Goal: Task Accomplishment & Management: Manage account settings

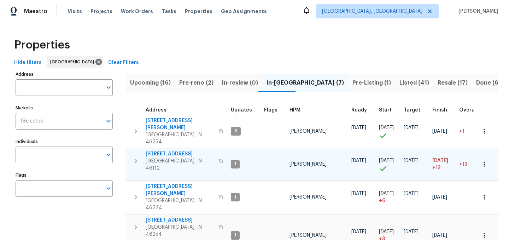
click at [165, 150] on span "[STREET_ADDRESS]" at bounding box center [180, 153] width 69 height 7
click at [352, 83] on span "Pre-Listing (1)" at bounding box center [371, 83] width 39 height 10
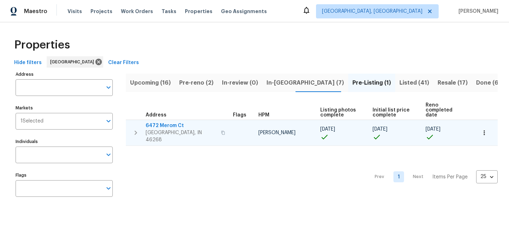
click at [166, 122] on span "6472 Merom Ct" at bounding box center [181, 125] width 71 height 7
click at [483, 131] on button "button" at bounding box center [484, 133] width 16 height 16
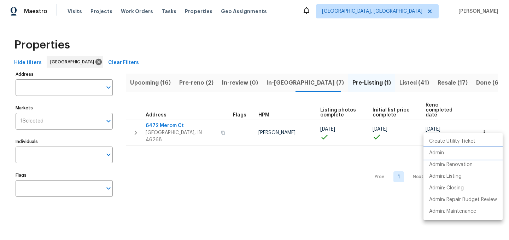
click at [435, 154] on p "Admin" at bounding box center [436, 152] width 15 height 7
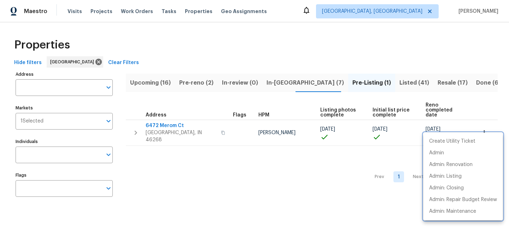
click at [390, 86] on div at bounding box center [254, 120] width 509 height 240
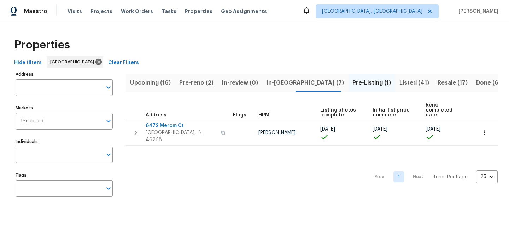
click at [438, 83] on span "Resale (17)" at bounding box center [453, 83] width 30 height 10
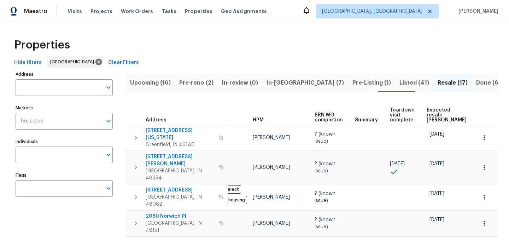
scroll to position [0, 16]
click at [428, 109] on span "Expected resale COE" at bounding box center [446, 114] width 40 height 15
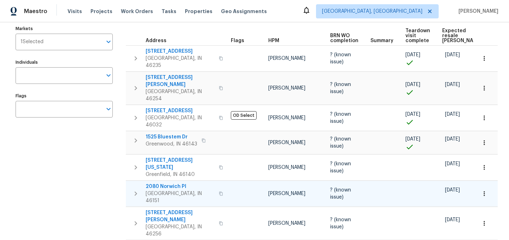
click at [482, 190] on icon "button" at bounding box center [484, 193] width 7 height 7
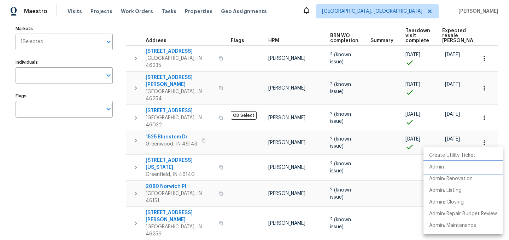
click at [441, 168] on p "Admin" at bounding box center [436, 166] width 15 height 7
click at [310, 23] on div at bounding box center [254, 120] width 509 height 240
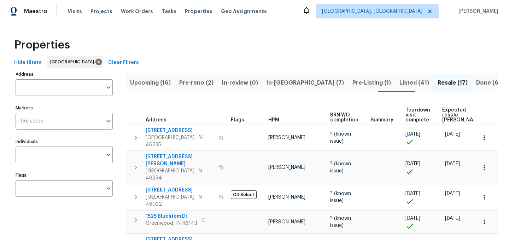
click at [292, 82] on button "In-reno (7)" at bounding box center [305, 83] width 86 height 18
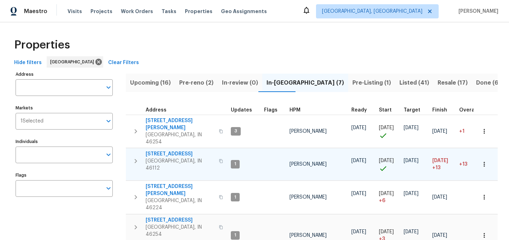
click at [169, 150] on span "27 Ashwood Cir" at bounding box center [180, 153] width 69 height 7
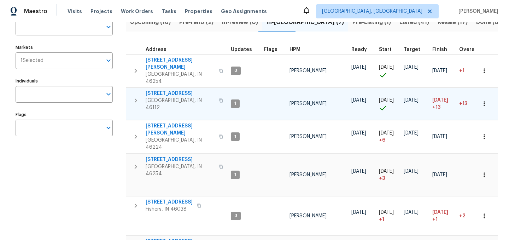
scroll to position [60, 0]
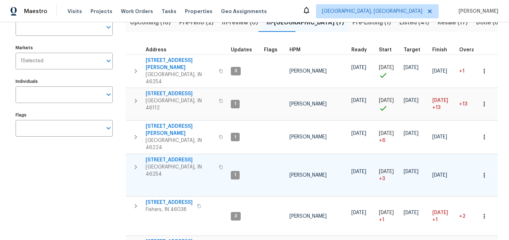
click at [179, 156] on span "5765 Liberty Creek Dr E" at bounding box center [180, 159] width 69 height 7
click at [184, 156] on span "5765 Liberty Creek Dr E" at bounding box center [180, 159] width 69 height 7
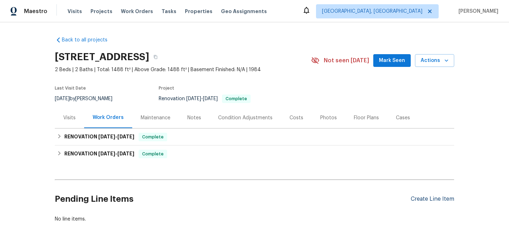
click at [426, 201] on div "Create Line Item" at bounding box center [432, 198] width 43 height 7
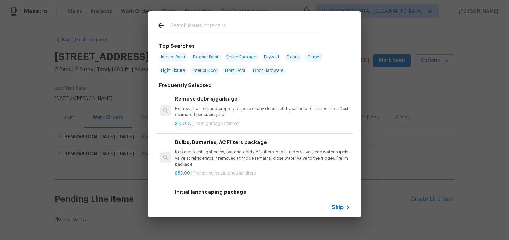
click at [211, 28] on input "text" at bounding box center [245, 26] width 150 height 11
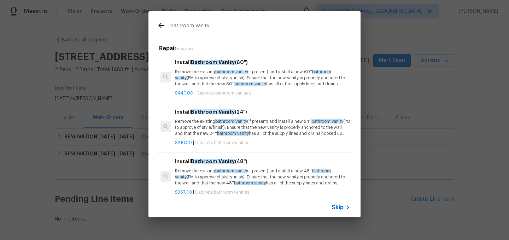
type input "bathroom vanity"
click at [203, 76] on p "Remove the existing bathroom vanity (if present) and install a new 60'' bathroo…" at bounding box center [262, 78] width 175 height 18
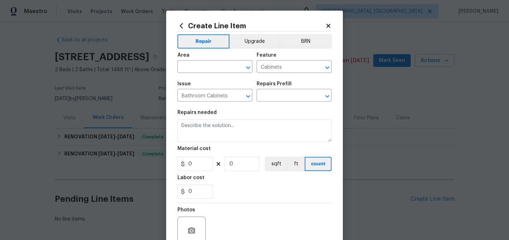
type input "Install Bathroom Vanity (60'') $440.00"
type textarea "Remove the existing bathroom vanity (if present) and install a new 60'' bathroo…"
type input "440"
type input "1"
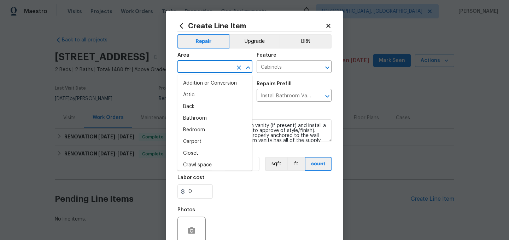
click at [196, 65] on input "text" at bounding box center [204, 67] width 55 height 11
type input "b"
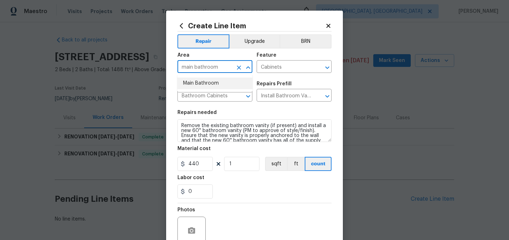
click at [201, 80] on li "Main Bathroom" at bounding box center [214, 83] width 75 height 12
type input "Main Bathroom"
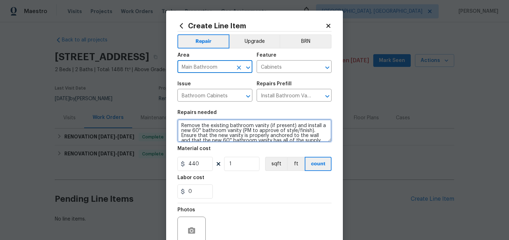
click at [182, 124] on textarea "Remove the existing bathroom vanity (if present) and install a new 60'' bathroo…" at bounding box center [254, 130] width 154 height 23
paste textarea "Vanity from the Master bedroom, Re-install the vanity in the Master bathroom. W…"
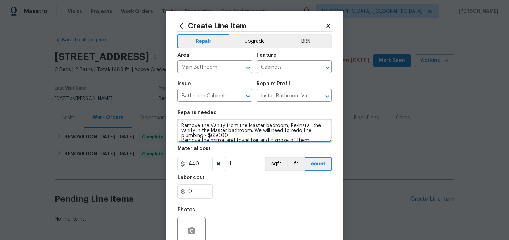
click at [236, 138] on textarea "Remove the Vanity from the Master bedroom, Re-install the vanity in the Master …" at bounding box center [254, 130] width 154 height 23
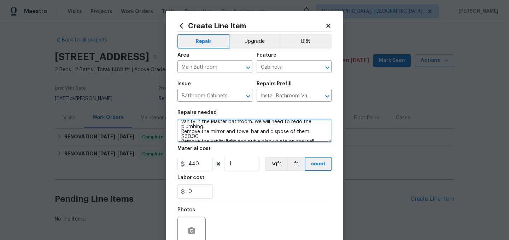
click at [324, 133] on textarea "Remove the Vanity from the Master bedroom, Re-install the vanity in the Master …" at bounding box center [254, 130] width 154 height 23
click at [180, 131] on textarea "Remove the Vanity from the Master bedroom, Re-install the vanity in the Master …" at bounding box center [254, 130] width 154 height 23
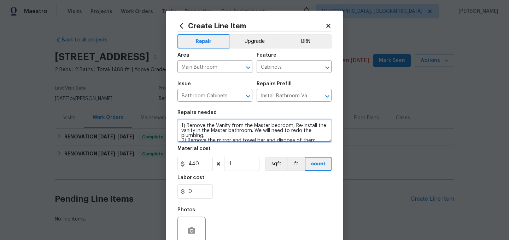
scroll to position [40, 0]
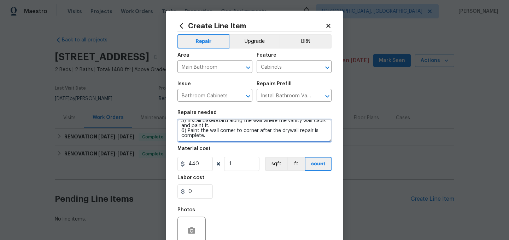
type textarea "1) Remove the Vanity from the Master bedroom, Re-install the vanity in the Mast…"
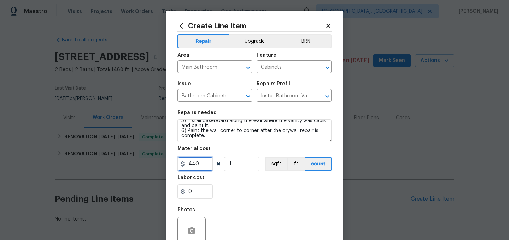
click at [203, 165] on input "440" at bounding box center [194, 164] width 35 height 14
type input "985"
click at [246, 191] on div "0" at bounding box center [254, 191] width 154 height 14
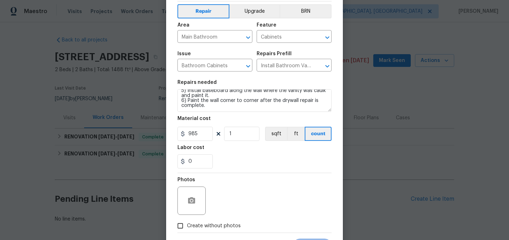
scroll to position [65, 0]
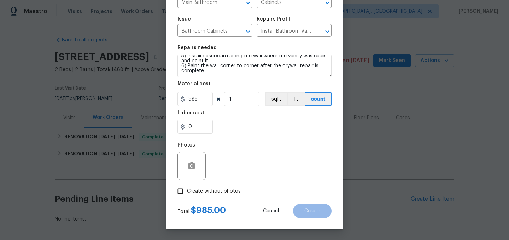
click at [209, 187] on span "Create without photos" at bounding box center [214, 190] width 54 height 7
click at [187, 187] on input "Create without photos" at bounding box center [180, 190] width 13 height 13
checkbox input "true"
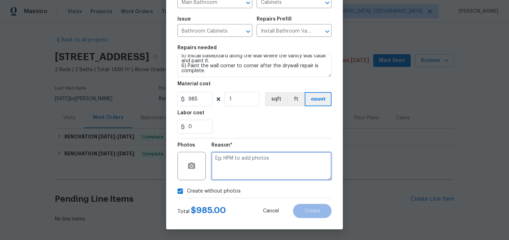
click at [231, 179] on textarea at bounding box center [271, 166] width 120 height 28
type textarea "."
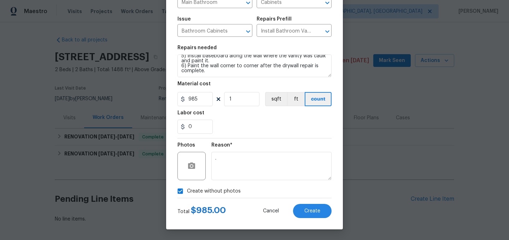
click at [209, 192] on span "Create without photos" at bounding box center [214, 190] width 54 height 7
click at [187, 192] on input "Create without photos" at bounding box center [180, 190] width 13 height 13
checkbox input "false"
click at [193, 165] on circle "button" at bounding box center [192, 166] width 2 height 2
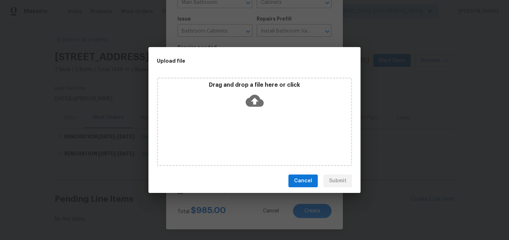
click at [252, 100] on icon at bounding box center [255, 101] width 18 height 18
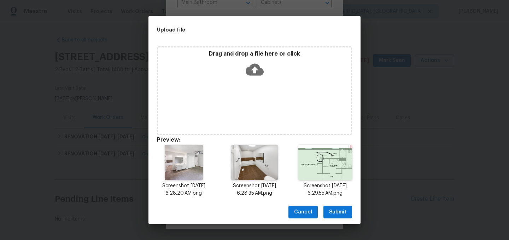
click at [337, 210] on span "Submit" at bounding box center [337, 211] width 17 height 9
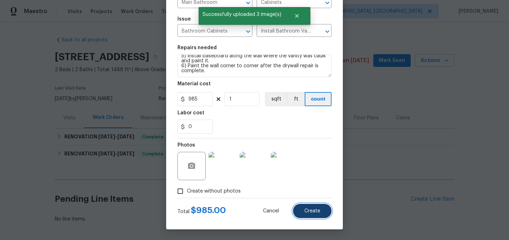
click at [311, 210] on span "Create" at bounding box center [312, 210] width 16 height 5
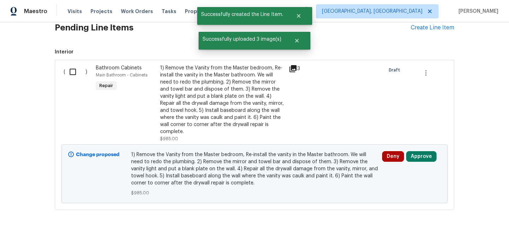
scroll to position [182, 0]
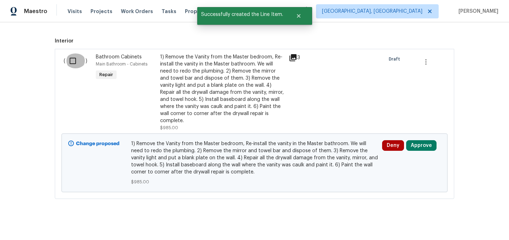
click at [75, 60] on input "checkbox" at bounding box center [75, 60] width 20 height 15
checkbox input "true"
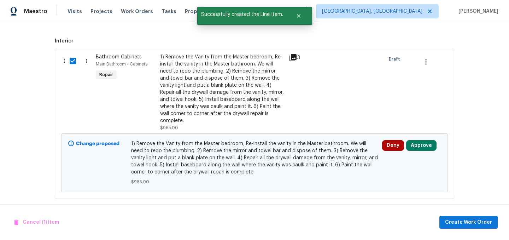
click at [469, 215] on div "Cancel (1) Item Create Work Order" at bounding box center [254, 222] width 509 height 36
click at [470, 221] on span "Create Work Order" at bounding box center [468, 222] width 47 height 9
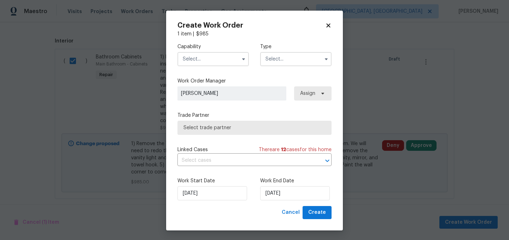
click at [205, 61] on input "text" at bounding box center [212, 59] width 71 height 14
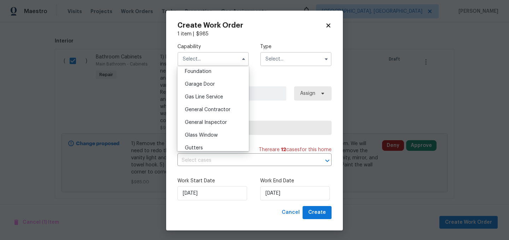
scroll to position [308, 0]
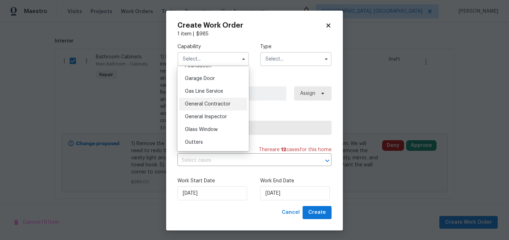
click at [217, 104] on span "General Contractor" at bounding box center [208, 103] width 46 height 5
type input "General Contractor"
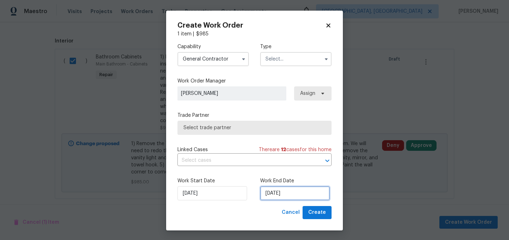
click at [298, 196] on input "8/24/2025" at bounding box center [295, 193] width 70 height 14
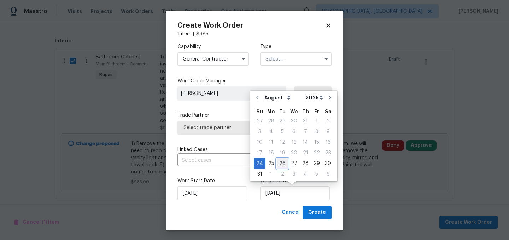
click at [283, 162] on div "26" at bounding box center [282, 163] width 11 height 10
type input "8/26/2025"
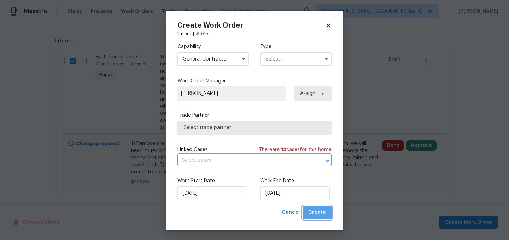
click at [320, 209] on span "Create" at bounding box center [317, 212] width 18 height 9
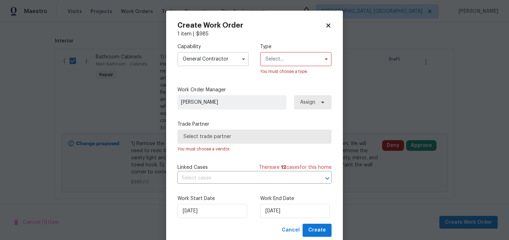
click at [289, 63] on input "text" at bounding box center [295, 59] width 71 height 14
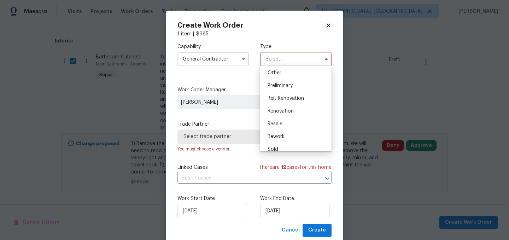
scroll to position [142, 0]
click at [294, 109] on div "Renovation" at bounding box center [296, 110] width 68 height 13
type input "Renovation"
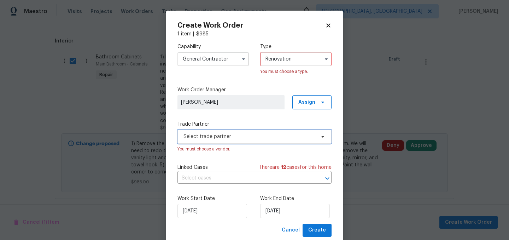
click at [270, 136] on span "Select trade partner" at bounding box center [249, 136] width 132 height 7
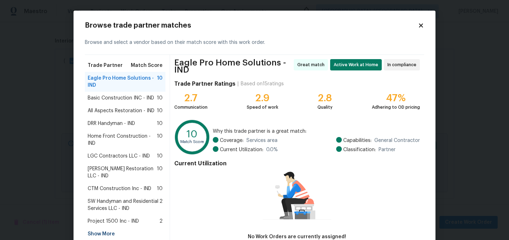
scroll to position [2, 0]
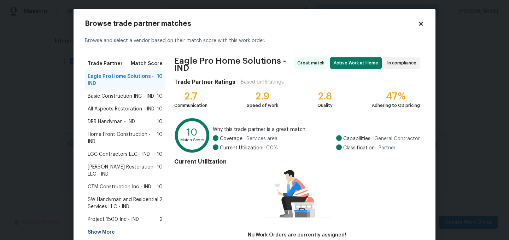
click at [107, 96] on span "Basic Construction INC - IND" at bounding box center [121, 96] width 66 height 7
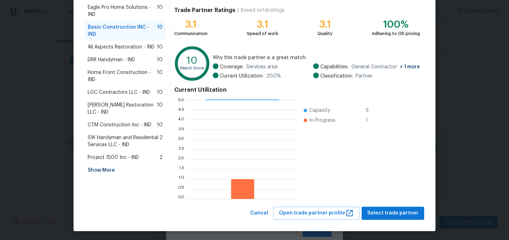
scroll to position [72, 0]
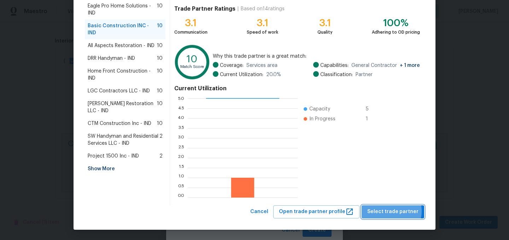
click at [393, 211] on span "Select trade partner" at bounding box center [392, 211] width 51 height 9
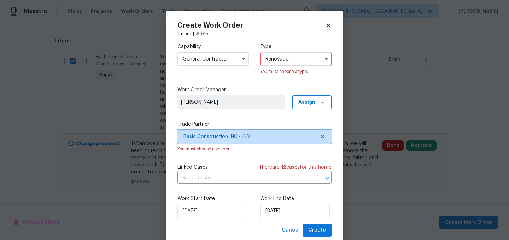
scroll to position [0, 0]
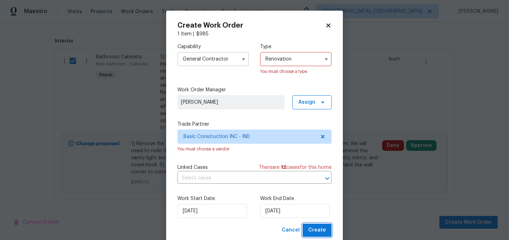
click at [317, 229] on span "Create" at bounding box center [317, 230] width 18 height 9
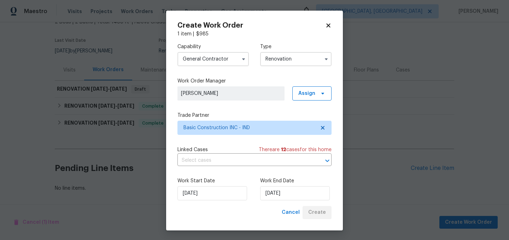
scroll to position [48, 0]
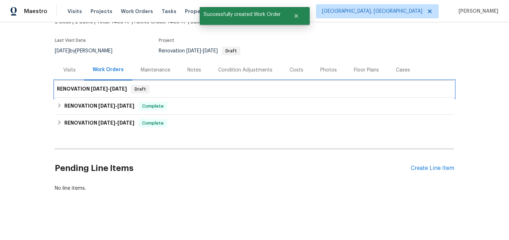
click at [100, 87] on span "8/24/25" at bounding box center [99, 88] width 17 height 5
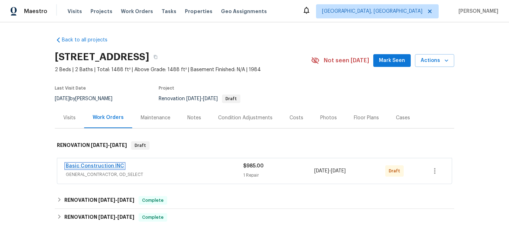
click at [100, 166] on link "Basic Construction INC" at bounding box center [95, 165] width 58 height 5
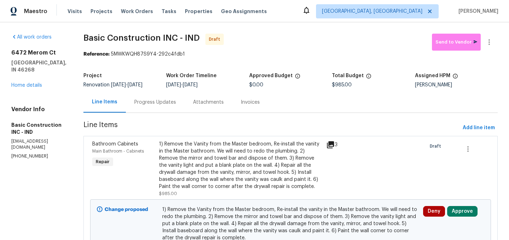
click at [173, 154] on div "1) Remove the Vanity from the Master bedroom, Re-install the vanity in the Mast…" at bounding box center [240, 164] width 163 height 49
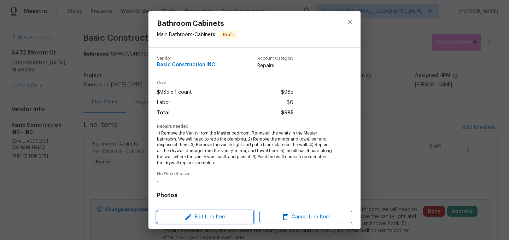
click at [209, 214] on span "Edit Line Item" at bounding box center [205, 216] width 93 height 9
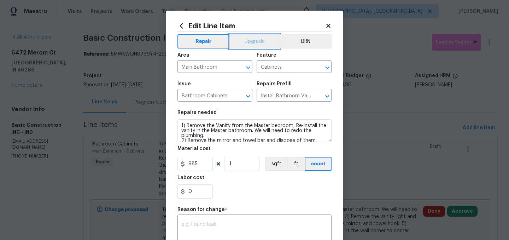
click at [255, 42] on button "Upgrade" at bounding box center [254, 41] width 51 height 14
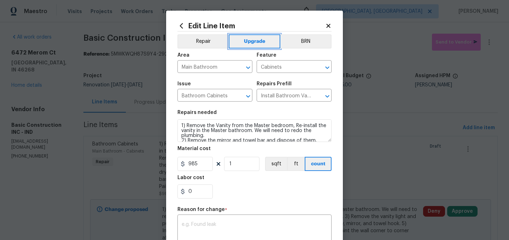
scroll to position [109, 0]
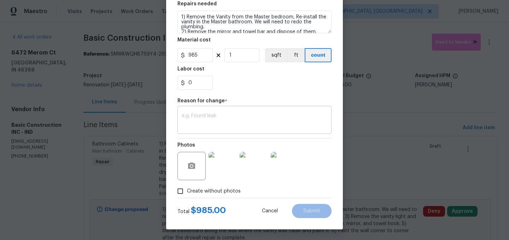
click at [222, 129] on div "x ​" at bounding box center [254, 120] width 154 height 26
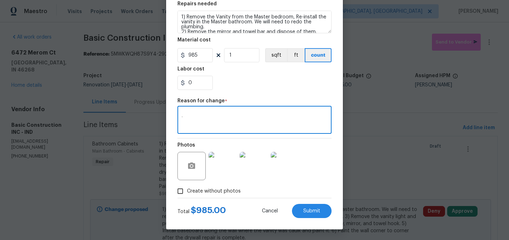
type textarea "."
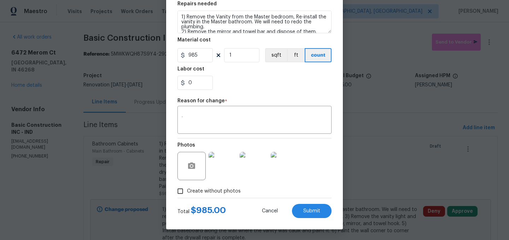
click at [316, 200] on div "Total $ 985.00 Cancel Submit" at bounding box center [254, 208] width 154 height 20
click at [316, 207] on button "Submit" at bounding box center [312, 211] width 40 height 14
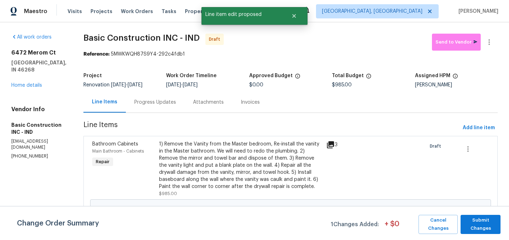
scroll to position [0, 0]
click at [482, 224] on span "Submit Changes" at bounding box center [480, 224] width 33 height 16
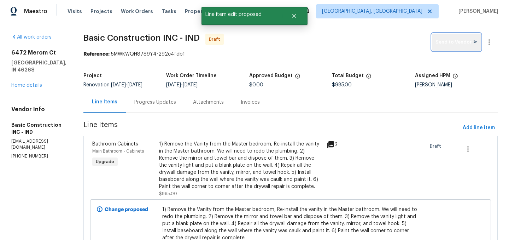
click at [466, 39] on span "Send to Vendor" at bounding box center [456, 42] width 42 height 8
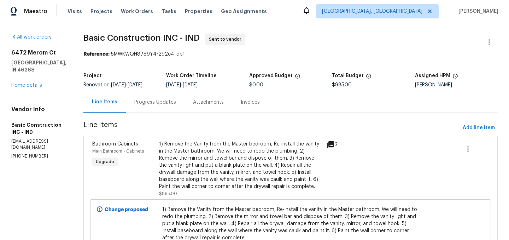
click at [134, 103] on div "Progress Updates" at bounding box center [155, 102] width 42 height 7
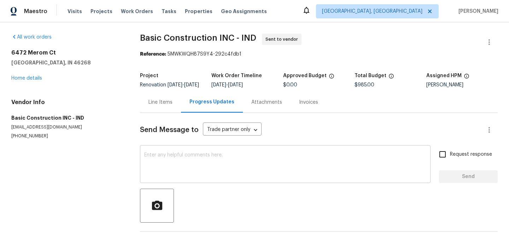
click at [199, 163] on textarea at bounding box center [285, 164] width 282 height 25
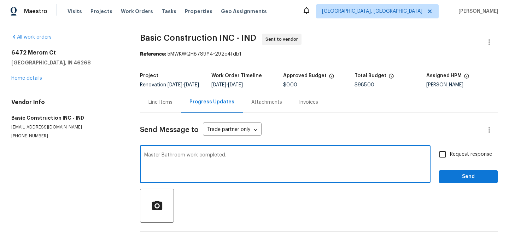
type textarea "Master Bathroom work completed."
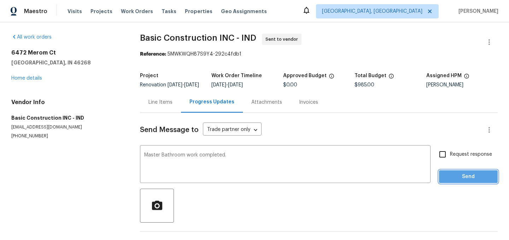
click at [466, 181] on span "Send" at bounding box center [468, 176] width 47 height 9
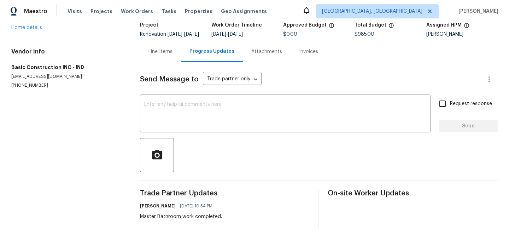
scroll to position [55, 0]
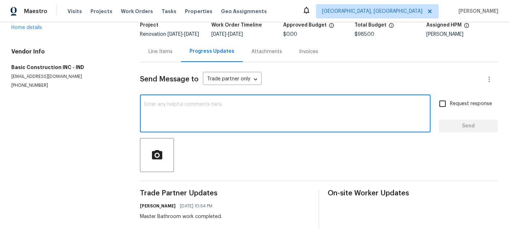
click at [212, 109] on textarea at bounding box center [285, 114] width 282 height 25
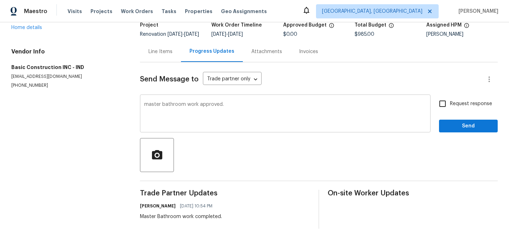
click at [144, 104] on div "master bathroom work approved. x ​" at bounding box center [285, 114] width 291 height 36
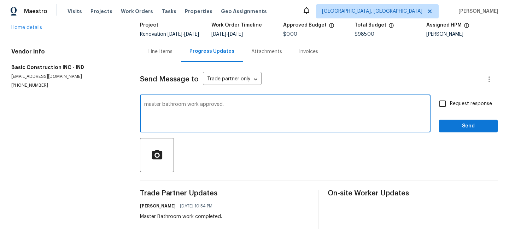
click at [147, 105] on textarea "master bathroom work approved." at bounding box center [285, 114] width 282 height 25
click at [177, 105] on textarea "Correction: master bathroom work approved." at bounding box center [285, 114] width 282 height 25
type textarea "Correction: Master bathroom work approved."
click at [462, 130] on button "Send" at bounding box center [468, 125] width 59 height 13
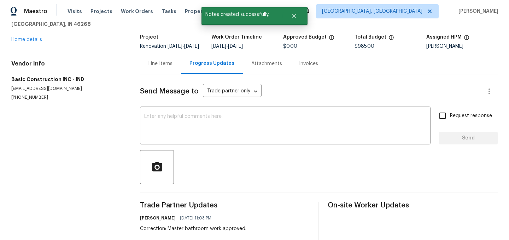
scroll to position [0, 0]
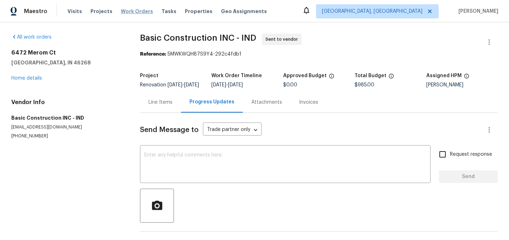
click at [131, 13] on span "Work Orders" at bounding box center [137, 11] width 32 height 7
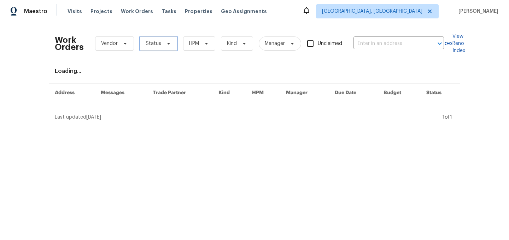
click at [151, 41] on span "Status" at bounding box center [154, 43] width 16 height 7
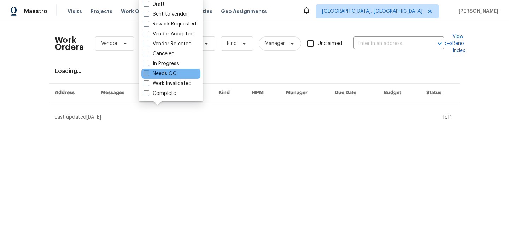
click at [162, 72] on label "Needs QC" at bounding box center [160, 73] width 33 height 7
click at [148, 72] on input "Needs QC" at bounding box center [146, 72] width 5 height 5
checkbox input "true"
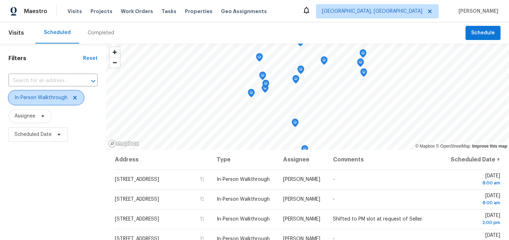
click at [75, 96] on icon at bounding box center [75, 98] width 6 height 6
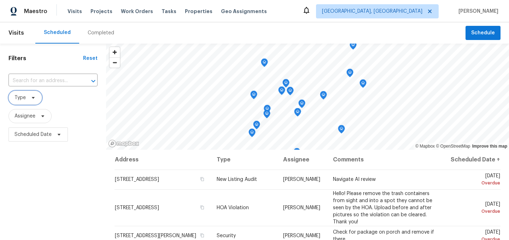
click at [32, 98] on icon at bounding box center [33, 98] width 3 height 2
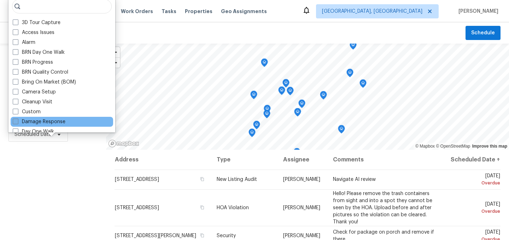
scroll to position [24, 0]
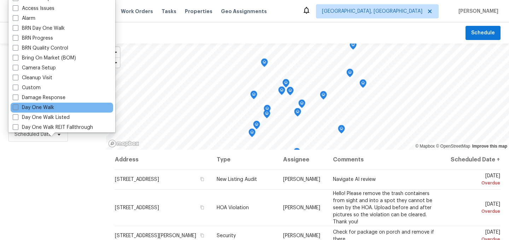
click at [41, 107] on label "Day One Walk" at bounding box center [33, 107] width 41 height 7
click at [17, 107] on input "Day One Walk" at bounding box center [15, 106] width 5 height 5
checkbox input "true"
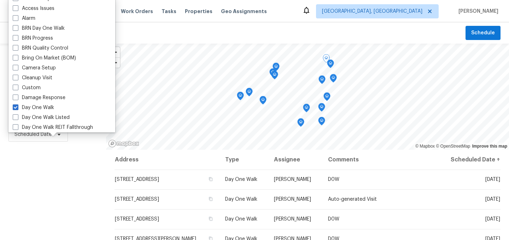
click at [99, 194] on div "Filters Reset ​ Day One Walk Assignee Scheduled Date" at bounding box center [53, 192] width 106 height 298
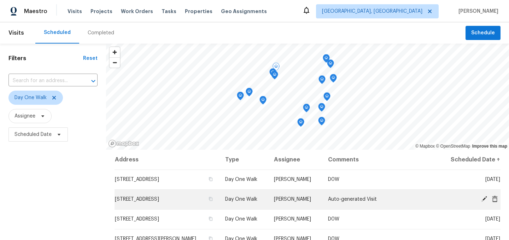
click at [495, 198] on icon at bounding box center [495, 198] width 6 height 6
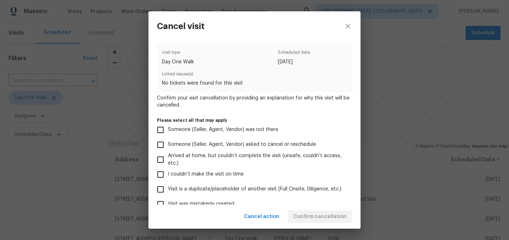
scroll to position [73, 0]
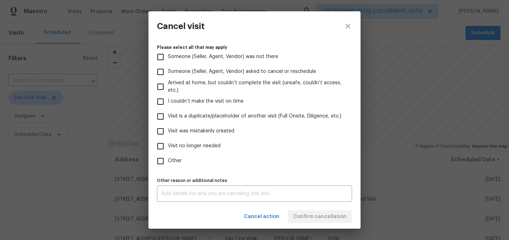
click at [188, 134] on label "Visit was mistakenly created" at bounding box center [249, 131] width 193 height 15
click at [168, 134] on input "Visit was mistakenly created" at bounding box center [160, 131] width 15 height 15
checkbox input "true"
click at [337, 214] on span "Confirm cancellation" at bounding box center [319, 216] width 53 height 9
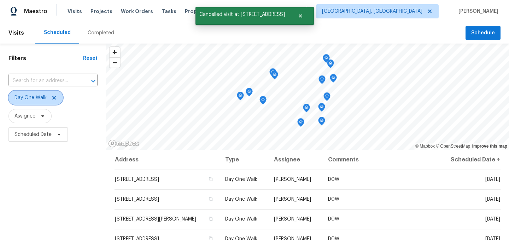
click at [55, 98] on icon at bounding box center [54, 98] width 6 height 6
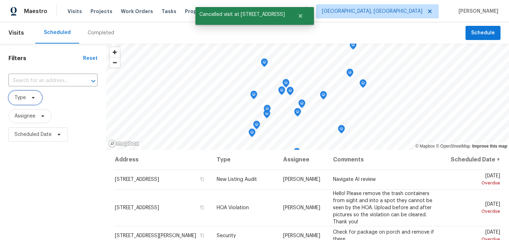
click at [22, 98] on span "Type" at bounding box center [19, 97] width 11 height 7
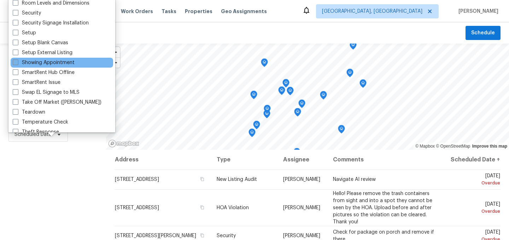
scroll to position [563, 0]
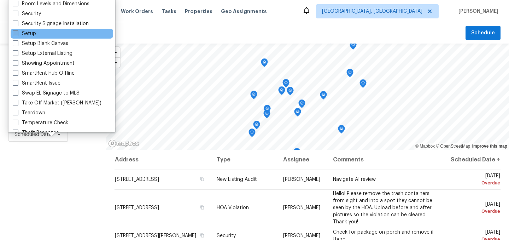
click at [33, 33] on label "Setup" at bounding box center [24, 33] width 23 height 7
click at [17, 33] on input "Setup" at bounding box center [15, 32] width 5 height 5
checkbox input "true"
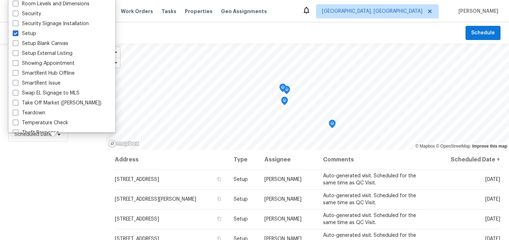
click at [87, 180] on div "Filters Reset ​ Setup Assignee Scheduled Date" at bounding box center [53, 192] width 106 height 298
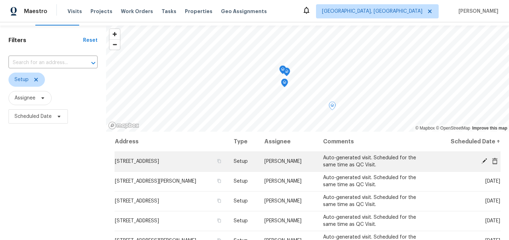
scroll to position [25, 0]
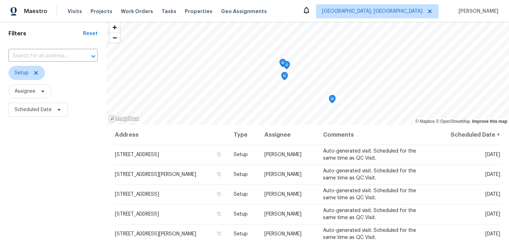
click at [66, 160] on div "Filters Reset ​ Setup Assignee Scheduled Date" at bounding box center [53, 168] width 106 height 298
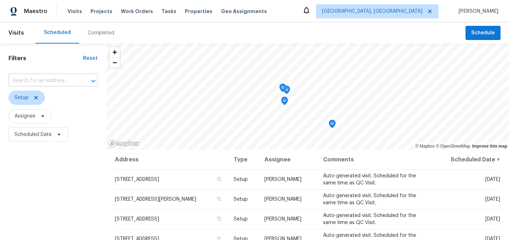
click at [39, 80] on input "text" at bounding box center [42, 80] width 69 height 11
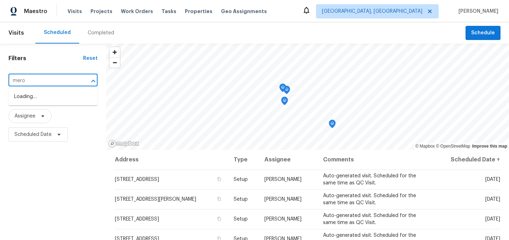
type input "merom"
click at [40, 97] on li "[STREET_ADDRESS]" at bounding box center [52, 97] width 89 height 12
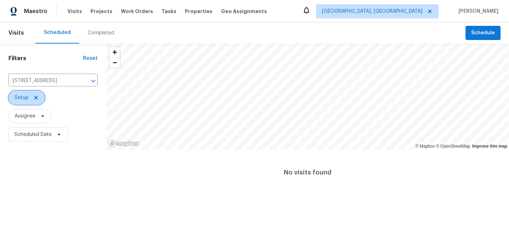
click at [35, 96] on icon at bounding box center [36, 98] width 6 height 6
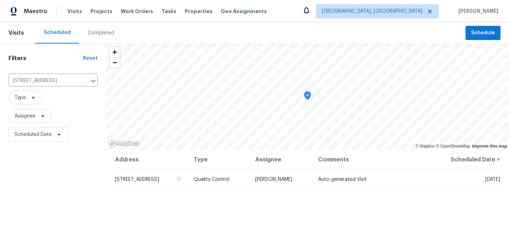
click at [48, 169] on div "Filters Reset [STREET_ADDRESS] ​ Type Assignee Scheduled Date" at bounding box center [53, 192] width 106 height 298
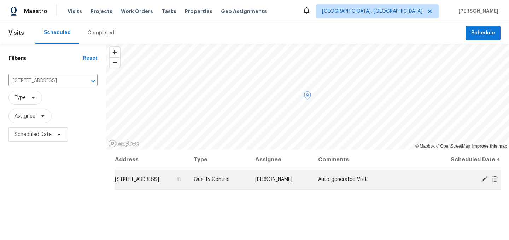
click at [486, 179] on icon at bounding box center [484, 179] width 6 height 6
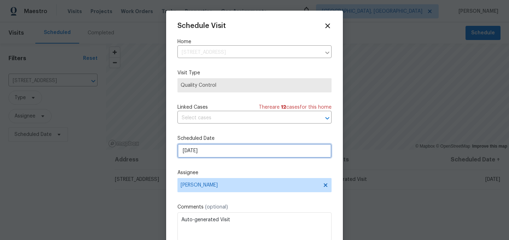
click at [206, 151] on input "8/25/2025" at bounding box center [254, 151] width 154 height 14
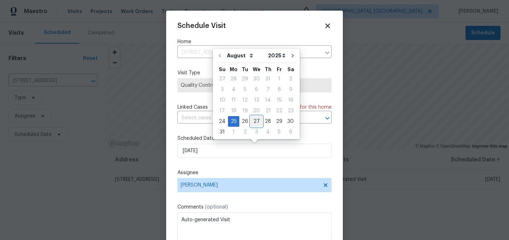
click at [253, 118] on div "27" at bounding box center [257, 121] width 12 height 10
type input "8/27/2025"
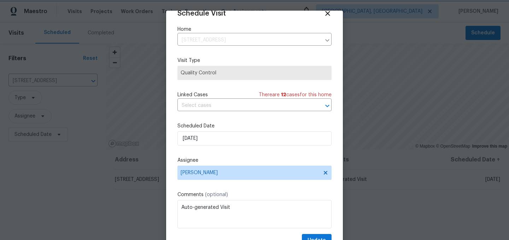
scroll to position [29, 0]
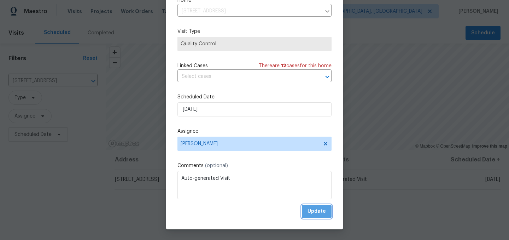
click at [315, 213] on span "Update" at bounding box center [317, 211] width 18 height 9
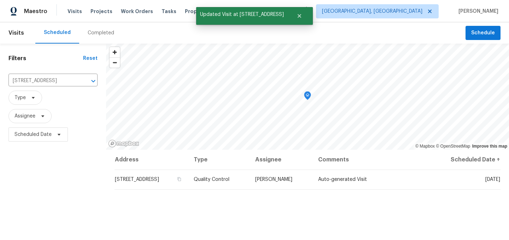
click at [51, 169] on div "Filters Reset 6472 Merom Ct, Indianapolis, IN 46268 ​ Type Assignee Scheduled D…" at bounding box center [53, 192] width 106 height 298
click at [86, 80] on icon "Clear" at bounding box center [84, 80] width 7 height 7
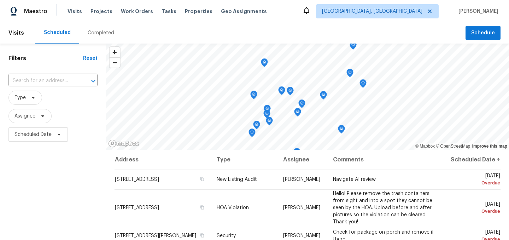
click at [64, 177] on div "Filters Reset ​ Type Assignee Scheduled Date" at bounding box center [53, 192] width 106 height 298
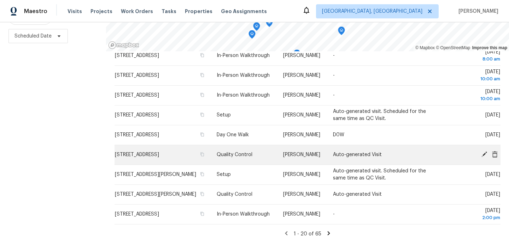
scroll to position [101, 0]
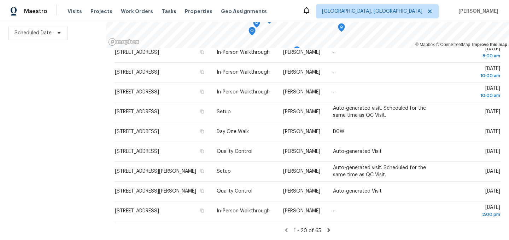
click at [328, 229] on icon at bounding box center [329, 230] width 2 height 4
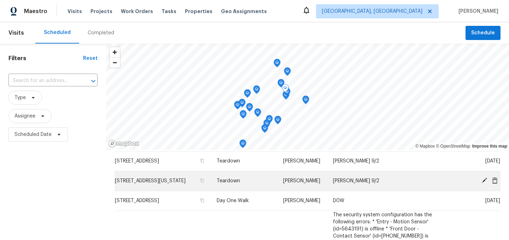
scroll to position [121, 0]
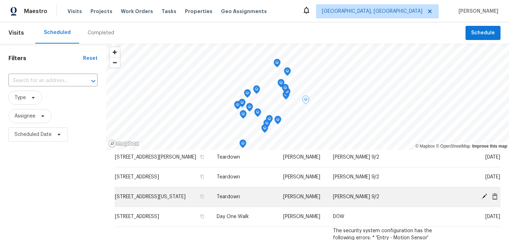
click at [485, 199] on icon at bounding box center [484, 196] width 6 height 6
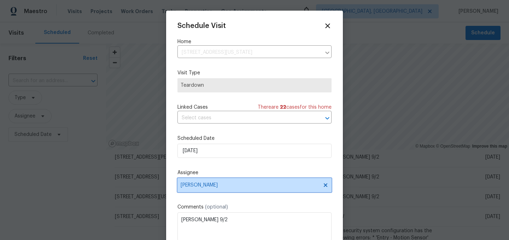
click at [203, 187] on span "Dodd Drayer" at bounding box center [250, 185] width 139 height 6
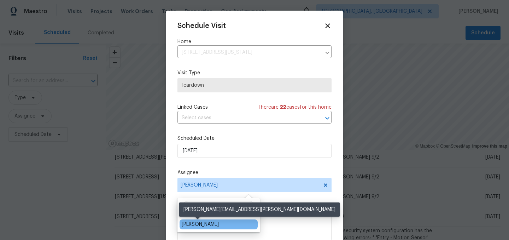
type input "isaul"
click at [204, 221] on div "[PERSON_NAME]" at bounding box center [200, 224] width 37 height 7
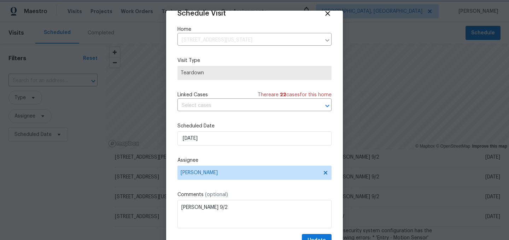
scroll to position [29, 0]
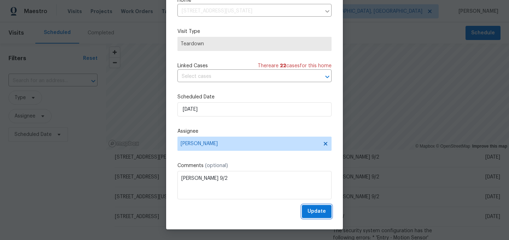
click at [326, 212] on button "Update" at bounding box center [317, 211] width 30 height 13
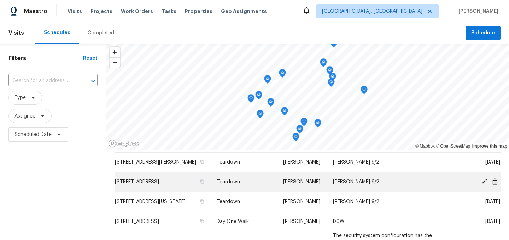
scroll to position [121, 0]
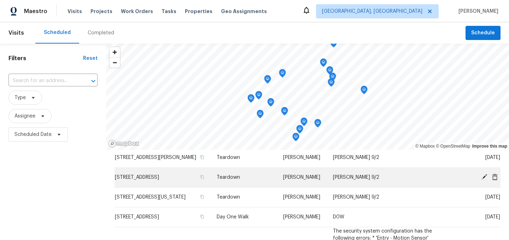
click at [487, 180] on icon at bounding box center [484, 177] width 6 height 6
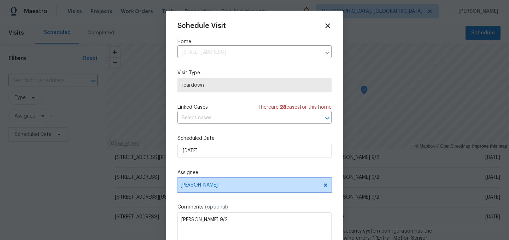
click at [203, 186] on span "Dodd Drayer" at bounding box center [250, 185] width 139 height 6
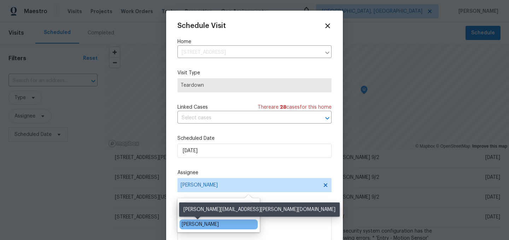
type input "isaul"
click at [206, 227] on div "[PERSON_NAME]" at bounding box center [200, 224] width 37 height 7
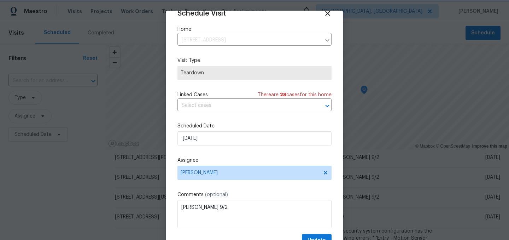
scroll to position [29, 0]
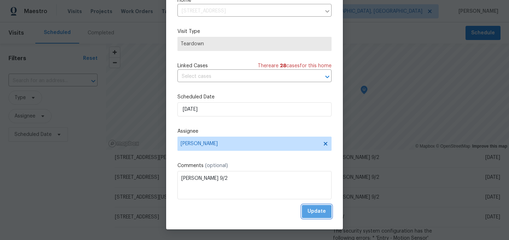
click at [321, 210] on span "Update" at bounding box center [317, 211] width 18 height 9
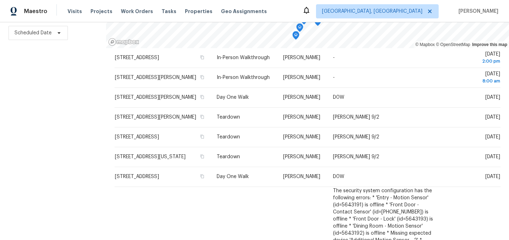
scroll to position [60, 0]
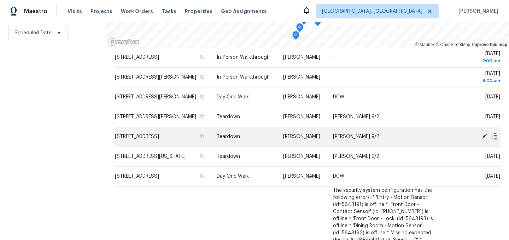
click at [483, 139] on icon at bounding box center [484, 136] width 6 height 6
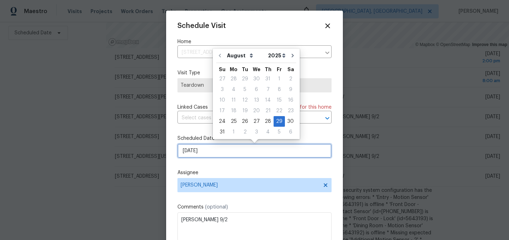
click at [202, 153] on input "8/29/2025" at bounding box center [254, 151] width 154 height 14
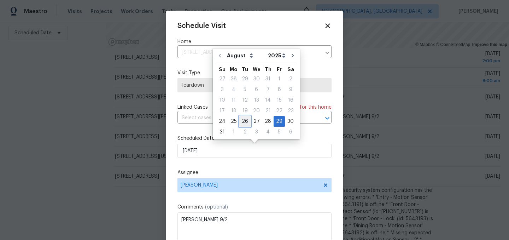
click at [247, 121] on div "26" at bounding box center [244, 121] width 11 height 10
type input "8/26/2025"
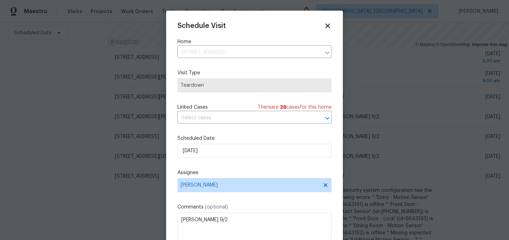
click at [246, 136] on label "Scheduled Date" at bounding box center [254, 138] width 154 height 7
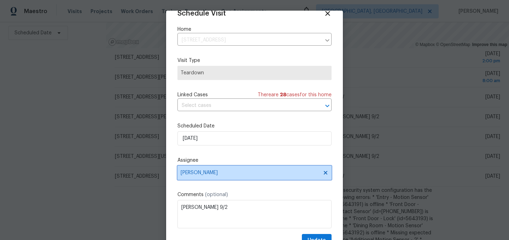
click at [217, 172] on span "[PERSON_NAME]" at bounding box center [250, 173] width 139 height 6
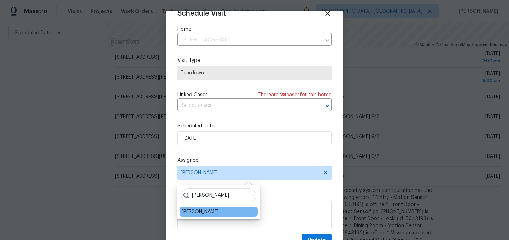
type input "dodd"
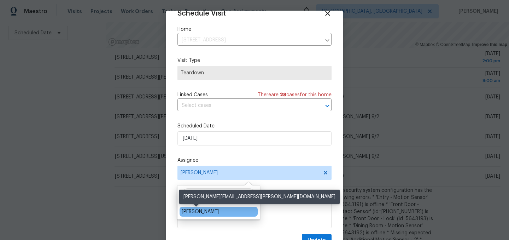
click at [202, 211] on div "Dodd Drayer" at bounding box center [200, 211] width 37 height 7
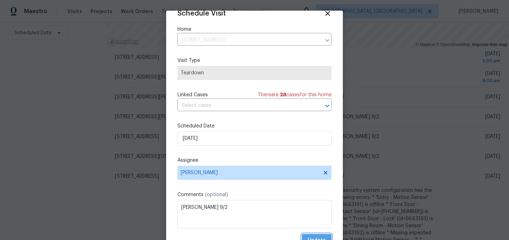
click at [316, 236] on span "Update" at bounding box center [317, 240] width 18 height 9
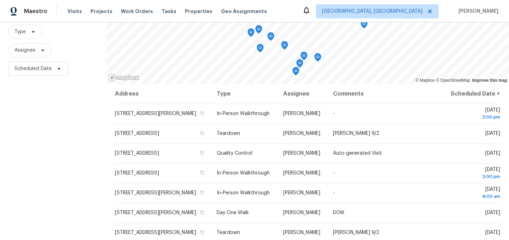
scroll to position [0, 0]
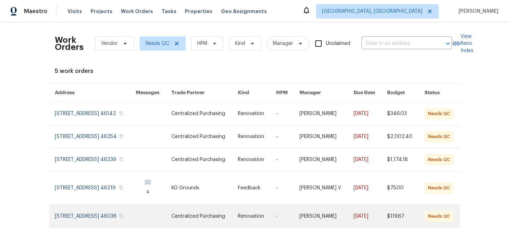
click at [94, 223] on link at bounding box center [95, 216] width 81 height 23
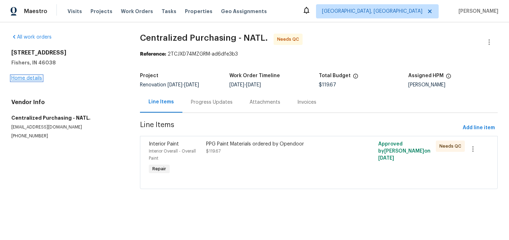
click at [19, 77] on link "Home details" at bounding box center [26, 78] width 31 height 5
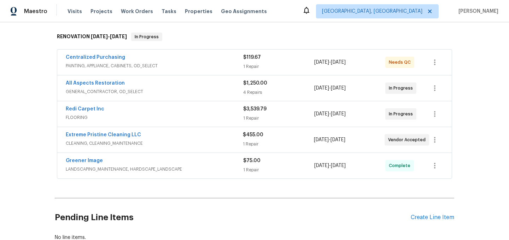
scroll to position [109, 0]
click at [118, 135] on link "Extreme Pristine Cleaning LLC" at bounding box center [103, 133] width 75 height 5
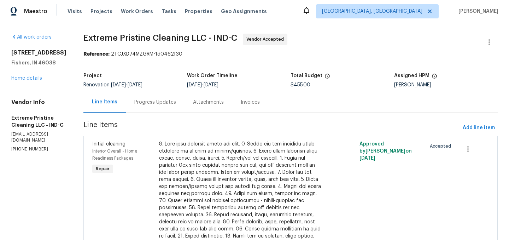
click at [143, 98] on div "Progress Updates" at bounding box center [155, 102] width 59 height 21
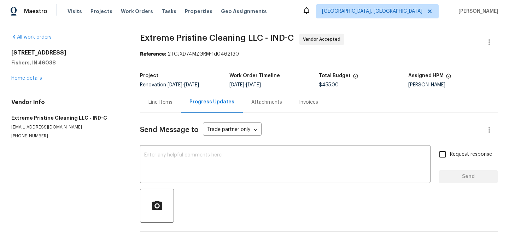
click at [157, 101] on div "Line Items" at bounding box center [160, 102] width 24 height 7
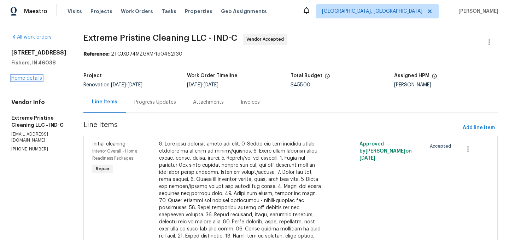
click at [34, 81] on link "Home details" at bounding box center [26, 78] width 31 height 5
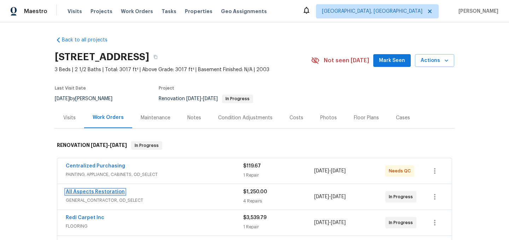
click at [99, 192] on link "All Aspects Restoration" at bounding box center [95, 191] width 59 height 5
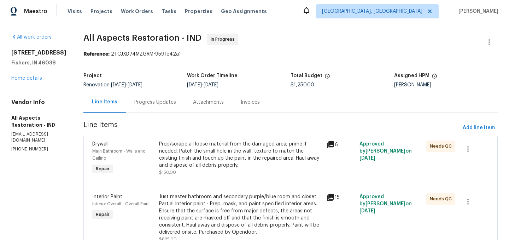
click at [153, 104] on div "Progress Updates" at bounding box center [155, 102] width 42 height 7
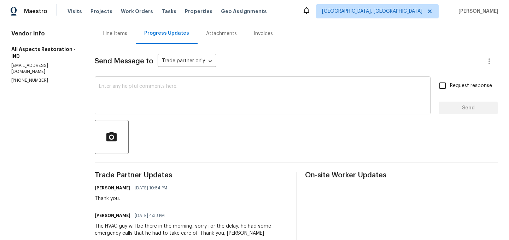
scroll to position [70, 0]
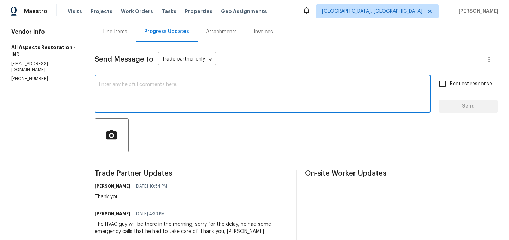
click at [160, 90] on textarea at bounding box center [262, 94] width 327 height 25
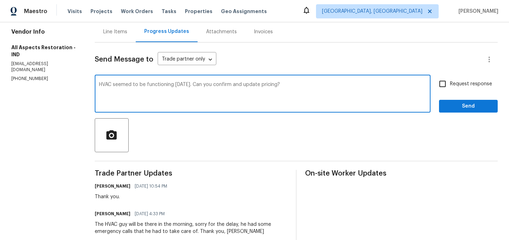
click at [181, 82] on textarea "HVAC seemed to be functioning friday. Can you confirm and update pricing?" at bounding box center [262, 94] width 327 height 25
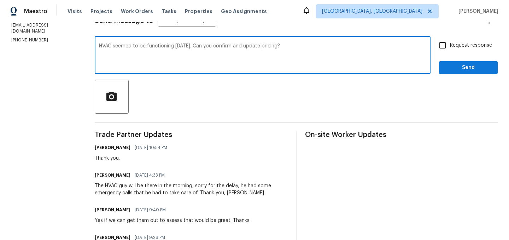
scroll to position [122, 0]
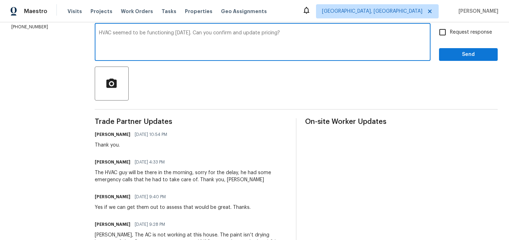
type textarea "HVAC seemed to be functioning Friday. Can you confirm and update pricing?"
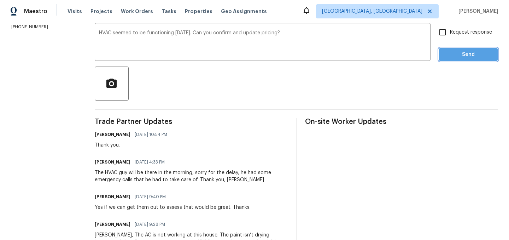
click at [459, 60] on button "Send" at bounding box center [468, 54] width 59 height 13
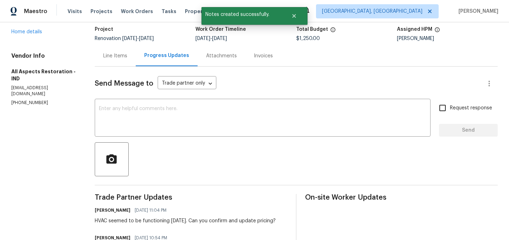
scroll to position [0, 0]
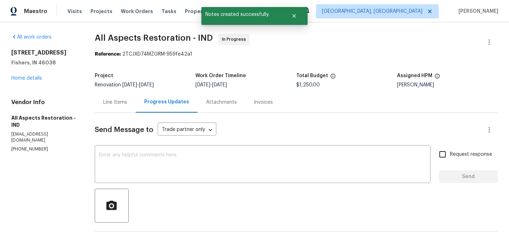
click at [127, 103] on div "Line Items" at bounding box center [115, 102] width 24 height 7
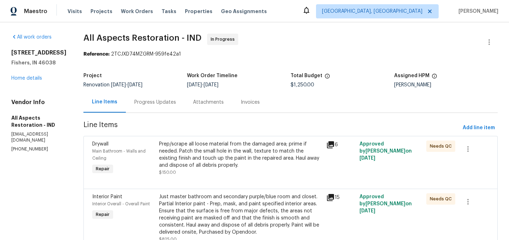
click at [210, 144] on div "Prep/scrape all loose material from the damaged area; prime if needed. Patch th…" at bounding box center [240, 154] width 163 height 28
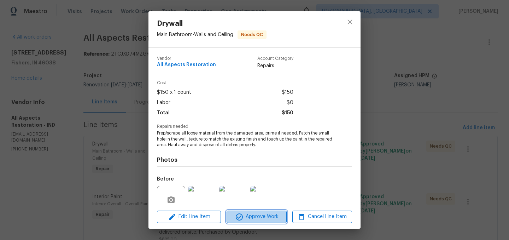
click at [259, 216] on span "Approve Work" at bounding box center [256, 216] width 55 height 9
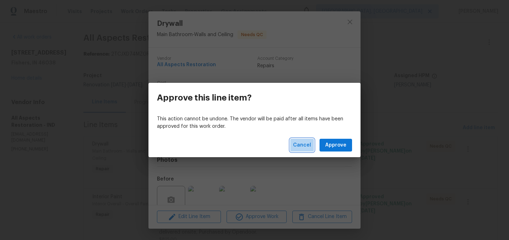
click at [300, 148] on span "Cancel" at bounding box center [302, 145] width 18 height 9
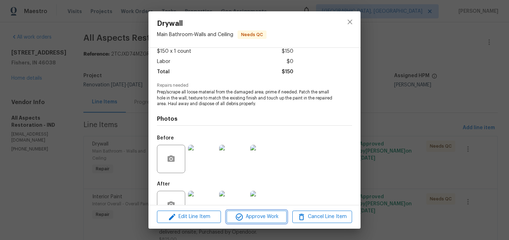
scroll to position [62, 0]
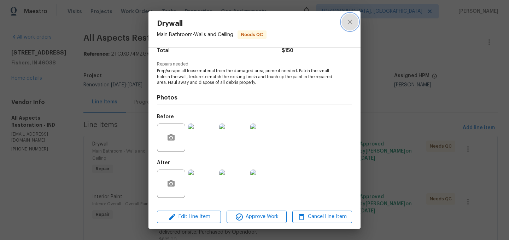
click at [347, 25] on icon "close" at bounding box center [350, 22] width 8 height 8
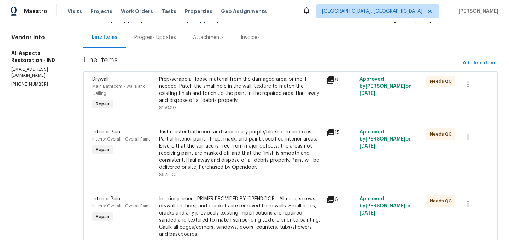
scroll to position [83, 0]
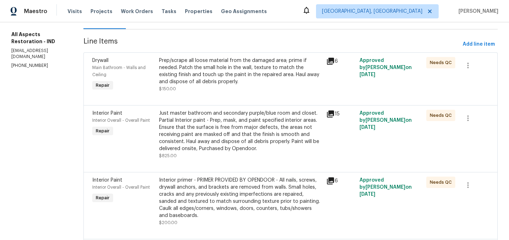
click at [214, 137] on div "Just master bathroom and secondary purple/blue room and closet. Partial Interio…" at bounding box center [240, 131] width 163 height 42
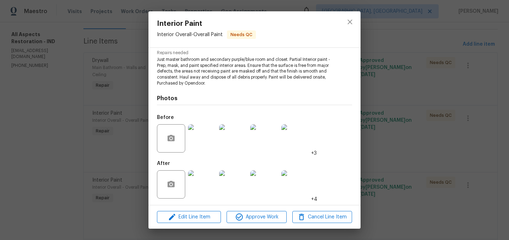
scroll to position [74, 0]
click at [347, 20] on icon "close" at bounding box center [350, 22] width 8 height 8
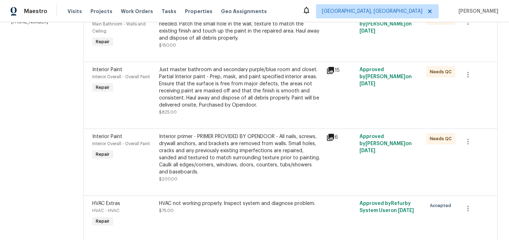
scroll to position [130, 0]
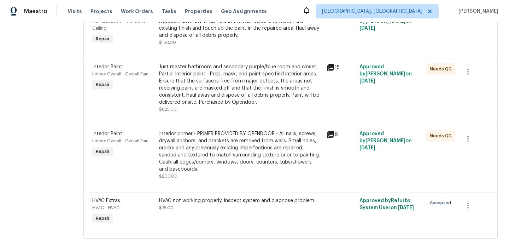
click at [260, 147] on div "Interior primer - PRIMER PROVIDED BY OPENDOOR - All nails, screws, drywall anch…" at bounding box center [240, 151] width 163 height 42
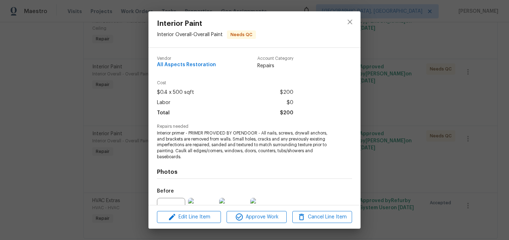
scroll to position [74, 0]
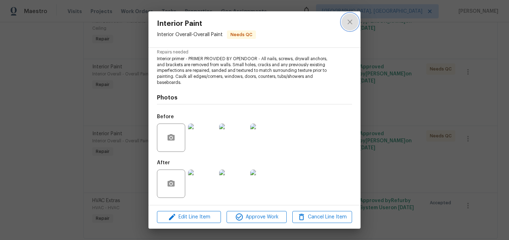
click at [350, 22] on icon "close" at bounding box center [349, 21] width 5 height 5
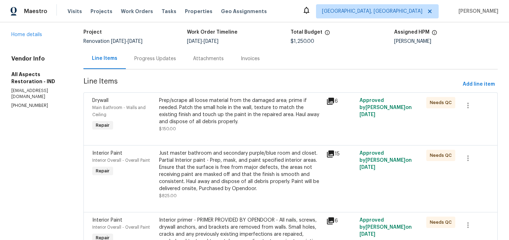
scroll to position [0, 0]
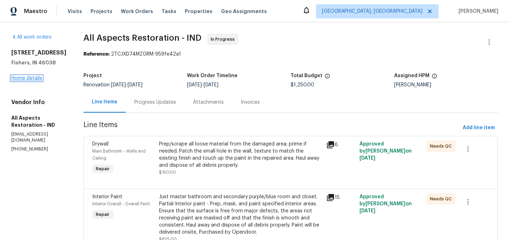
click at [31, 81] on link "Home details" at bounding box center [26, 78] width 31 height 5
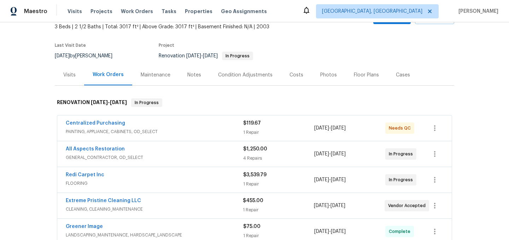
scroll to position [45, 0]
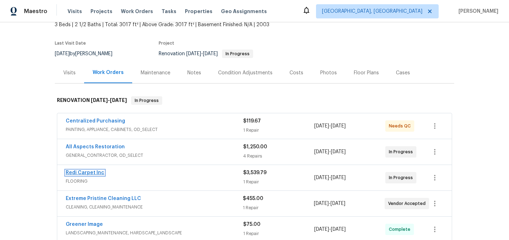
click at [92, 174] on link "Redi Carpet Inc" at bounding box center [85, 172] width 39 height 5
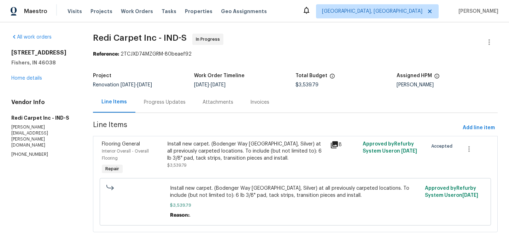
click at [215, 146] on div "Install new carpet. (Bodenger Way 945 Winter Ash, Silver) at all previously car…" at bounding box center [246, 150] width 159 height 21
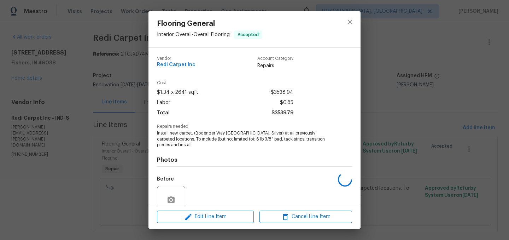
scroll to position [62, 0]
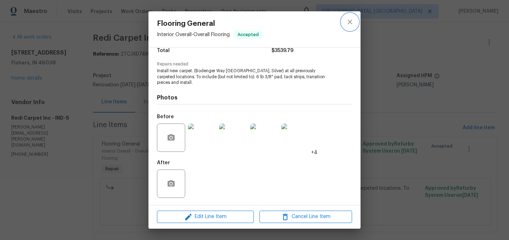
click at [348, 22] on icon "close" at bounding box center [350, 22] width 8 height 8
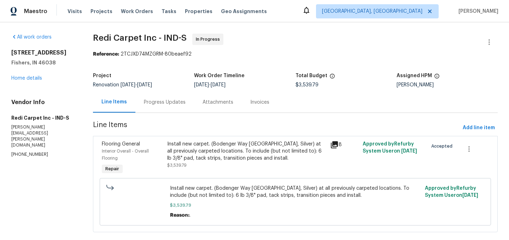
click at [168, 100] on div "Progress Updates" at bounding box center [165, 102] width 42 height 7
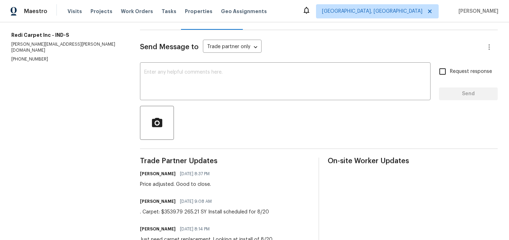
scroll to position [84, 0]
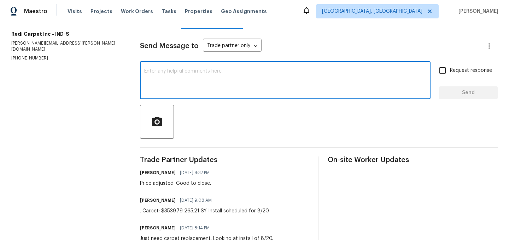
click at [195, 79] on textarea at bounding box center [285, 81] width 282 height 25
type textarea "C"
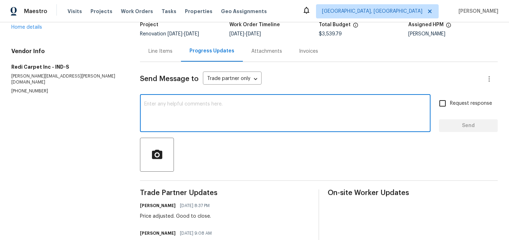
scroll to position [0, 0]
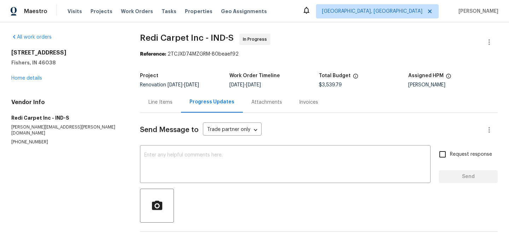
click at [29, 74] on div "13947 Meadow Lake Dr Fishers, IN 46038 Home details" at bounding box center [67, 65] width 112 height 33
click at [29, 79] on link "Home details" at bounding box center [26, 78] width 31 height 5
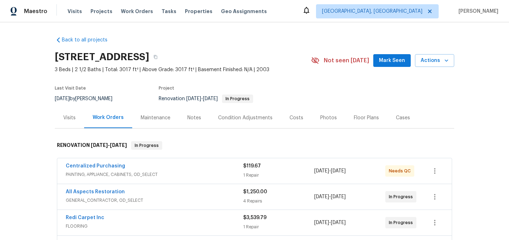
click at [298, 120] on div "Costs" at bounding box center [296, 117] width 14 height 7
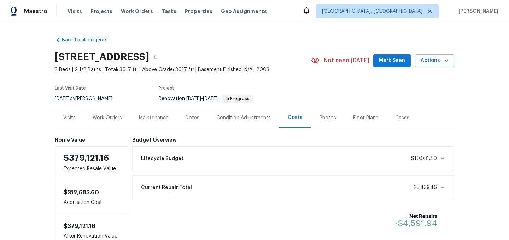
click at [109, 117] on div "Work Orders" at bounding box center [107, 117] width 29 height 7
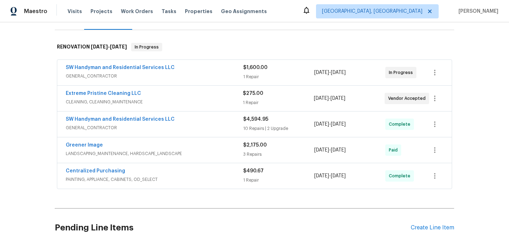
scroll to position [100, 0]
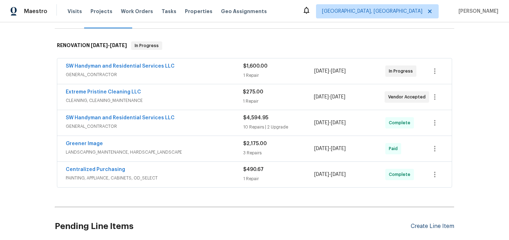
click at [425, 224] on div "Create Line Item" at bounding box center [432, 226] width 43 height 7
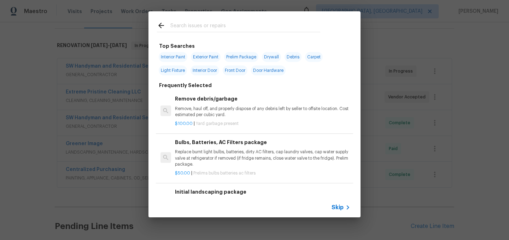
click at [209, 24] on input "text" at bounding box center [245, 26] width 150 height 11
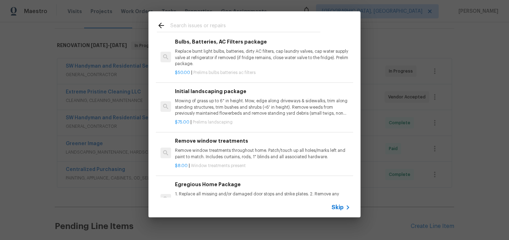
scroll to position [104, 0]
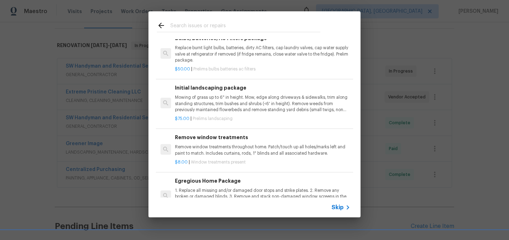
click at [231, 101] on p "Mowing of grass up to 6" in height. Mow, edge along driveways & sidewalks, trim…" at bounding box center [262, 103] width 175 height 18
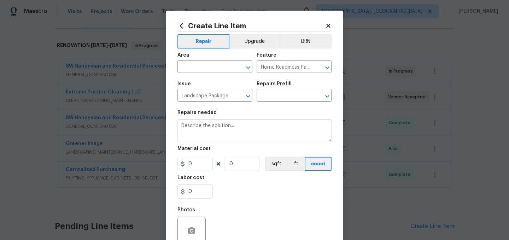
type input "Initial landscaping package $75.00"
type textarea "Mowing of grass up to 6" in height. Mow, edge along driveways & sidewalks, trim…"
type input "75"
type input "1"
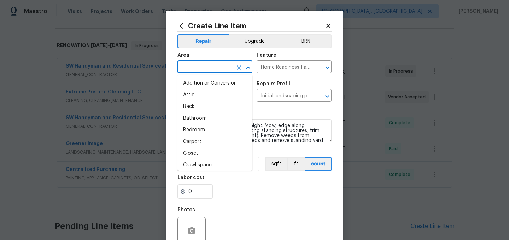
click at [203, 69] on input "text" at bounding box center [204, 67] width 55 height 11
type input "i"
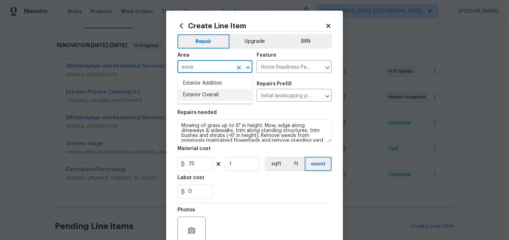
click at [209, 93] on li "Exterior Overall" at bounding box center [214, 95] width 75 height 12
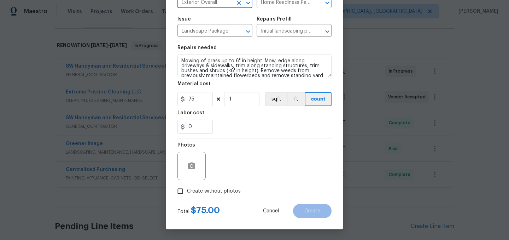
type input "Exterior Overall"
click at [211, 191] on span "Create without photos" at bounding box center [214, 190] width 54 height 7
click at [187, 191] on input "Create without photos" at bounding box center [180, 190] width 13 height 13
checkbox input "true"
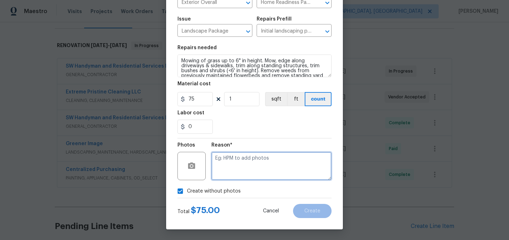
click at [230, 172] on textarea at bounding box center [271, 166] width 120 height 28
type textarea "."
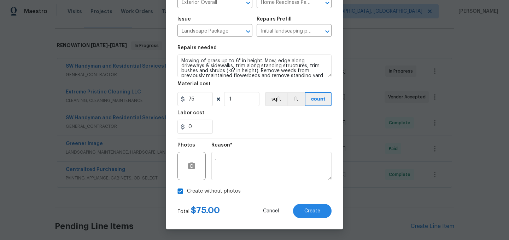
click at [211, 189] on span "Create without photos" at bounding box center [214, 190] width 54 height 7
click at [187, 189] on input "Create without photos" at bounding box center [180, 190] width 13 height 13
checkbox input "false"
click at [326, 212] on button "Create" at bounding box center [312, 211] width 39 height 14
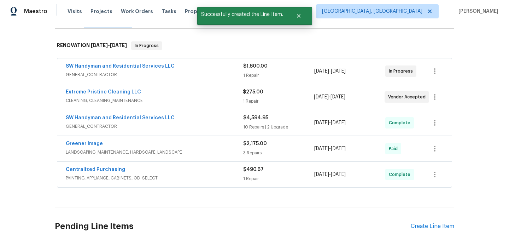
scroll to position [288, 0]
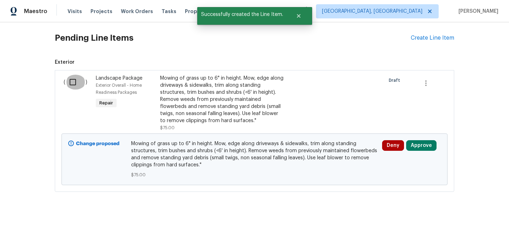
click at [72, 81] on input "checkbox" at bounding box center [75, 82] width 20 height 15
checkbox input "true"
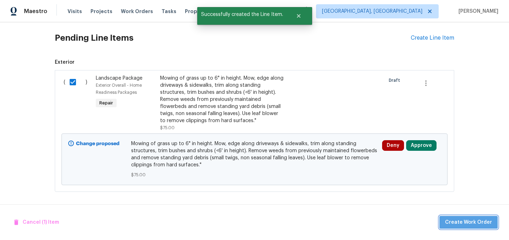
click at [479, 220] on span "Create Work Order" at bounding box center [468, 222] width 47 height 9
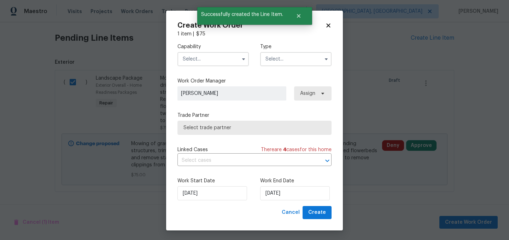
click at [204, 62] on input "text" at bounding box center [212, 59] width 71 height 14
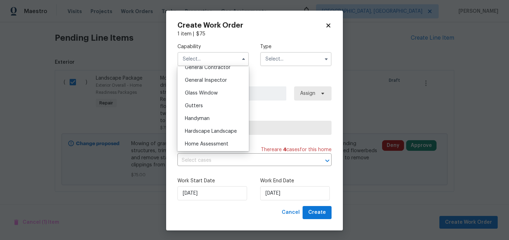
scroll to position [344, 0]
click at [208, 132] on span "Hardscape Landscape" at bounding box center [211, 131] width 52 height 5
type input "Hardscape Landscape"
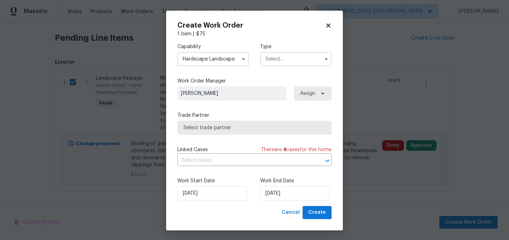
click at [278, 57] on input "text" at bounding box center [295, 59] width 71 height 14
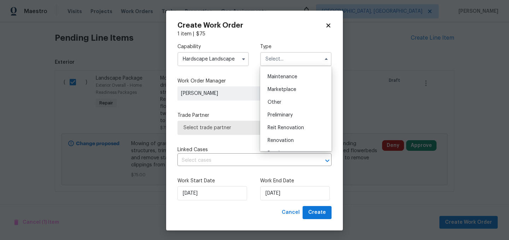
scroll to position [122, 0]
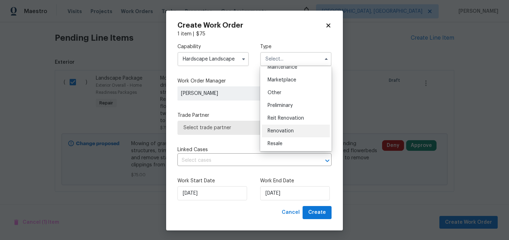
click at [287, 128] on span "Renovation" at bounding box center [281, 130] width 26 height 5
type input "Renovation"
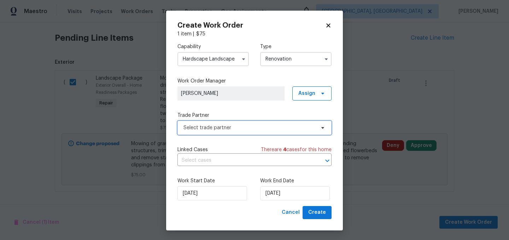
click at [233, 132] on span "Select trade partner" at bounding box center [254, 128] width 154 height 14
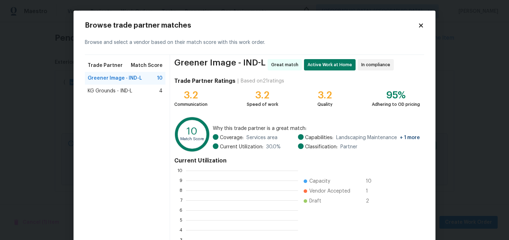
scroll to position [99, 112]
click at [112, 94] on span "KG Grounds - IND-L" at bounding box center [110, 90] width 45 height 7
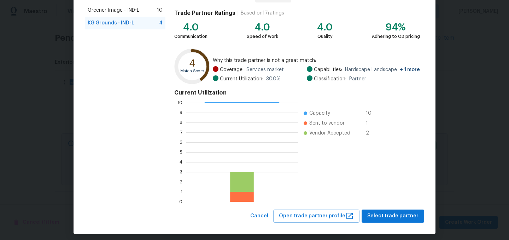
scroll to position [72, 0]
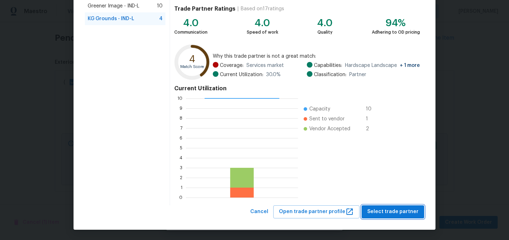
click at [393, 211] on span "Select trade partner" at bounding box center [392, 211] width 51 height 9
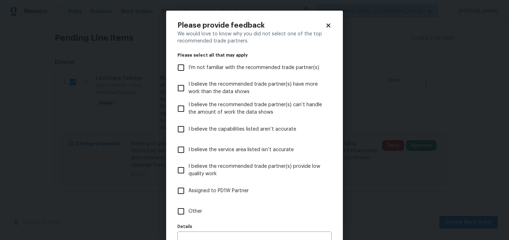
scroll to position [0, 0]
click at [213, 190] on span "Assigned to PD1W Partner" at bounding box center [218, 190] width 60 height 7
click at [188, 190] on input "Assigned to PD1W Partner" at bounding box center [181, 190] width 15 height 15
checkbox input "true"
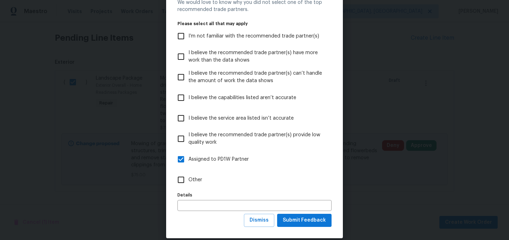
scroll to position [40, 0]
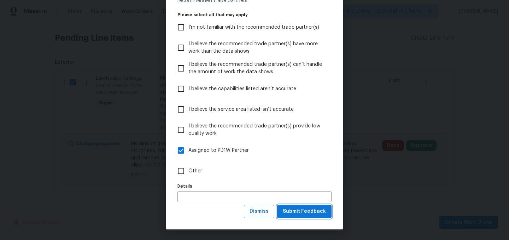
click at [305, 210] on span "Submit Feedback" at bounding box center [304, 211] width 43 height 9
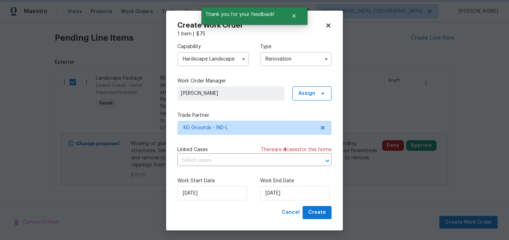
scroll to position [0, 0]
click at [295, 191] on input "8/24/2025" at bounding box center [295, 193] width 70 height 14
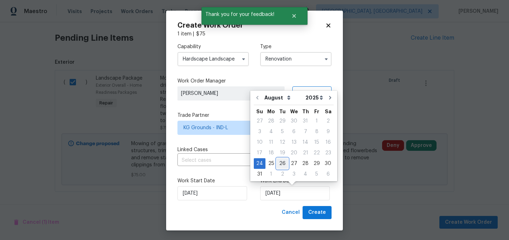
click at [282, 161] on div "26" at bounding box center [282, 163] width 11 height 10
type input "8/26/2025"
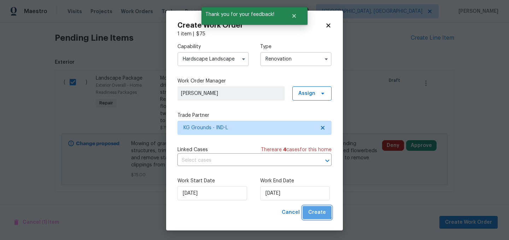
click at [315, 210] on span "Create" at bounding box center [317, 212] width 18 height 9
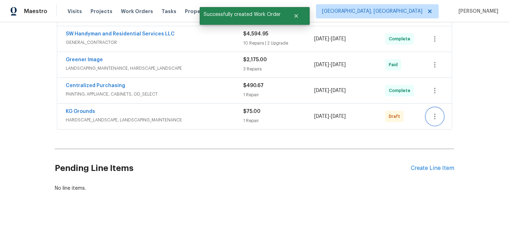
click at [437, 118] on icon "button" at bounding box center [435, 116] width 8 height 8
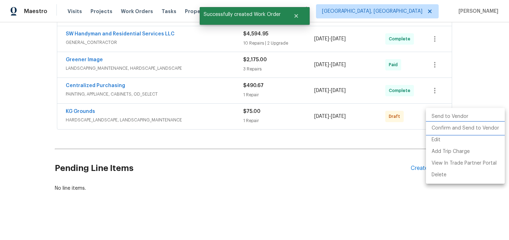
click at [450, 127] on li "Confirm and Send to Vendor" at bounding box center [465, 128] width 79 height 12
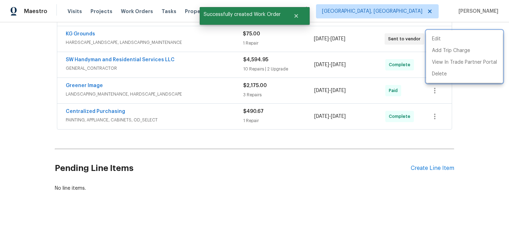
click at [304, 168] on div at bounding box center [254, 120] width 509 height 240
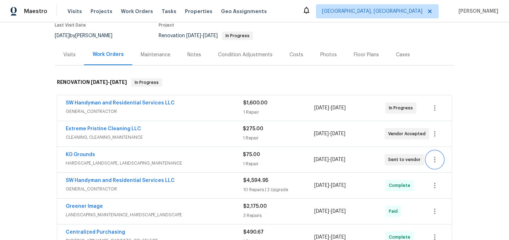
scroll to position [61, 0]
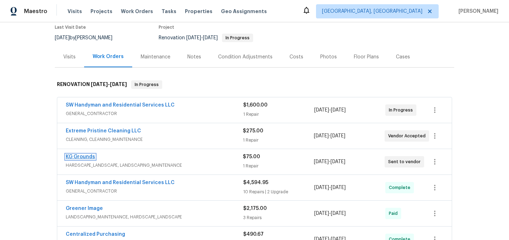
click at [82, 157] on link "KG Grounds" at bounding box center [80, 156] width 29 height 5
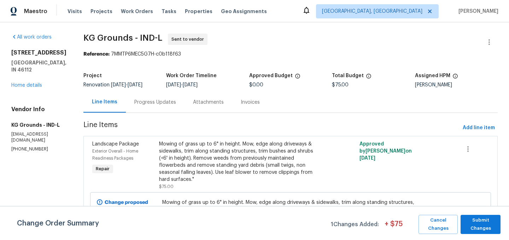
click at [161, 100] on div "Progress Updates" at bounding box center [155, 102] width 42 height 7
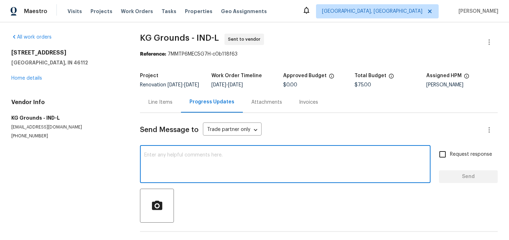
click at [207, 169] on textarea at bounding box center [285, 164] width 282 height 25
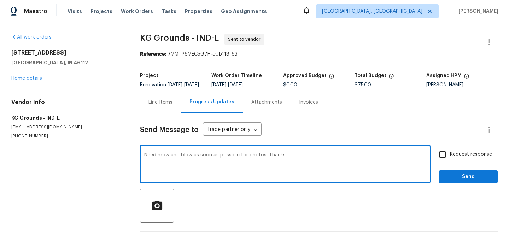
type textarea "Need mow and blow as soon as possible for photos. Thanks."
click at [455, 179] on span "Send" at bounding box center [468, 176] width 47 height 9
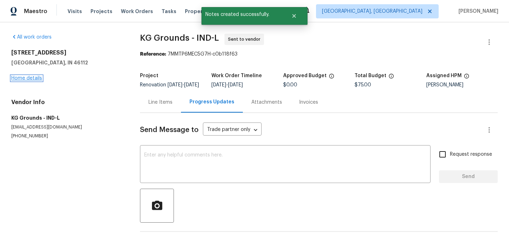
click at [23, 78] on link "Home details" at bounding box center [26, 78] width 31 height 5
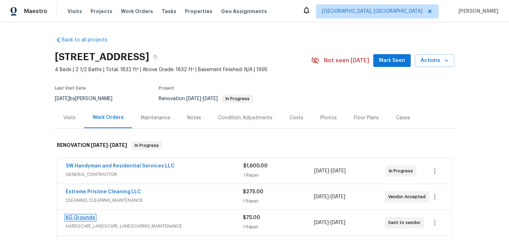
click at [81, 215] on link "KG Grounds" at bounding box center [80, 217] width 29 height 5
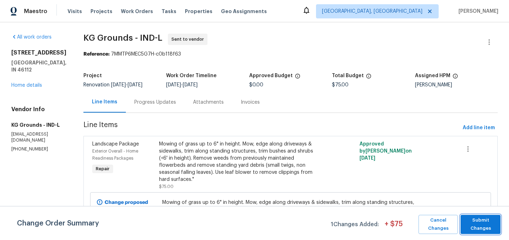
click at [489, 220] on span "Submit Changes" at bounding box center [480, 224] width 33 height 16
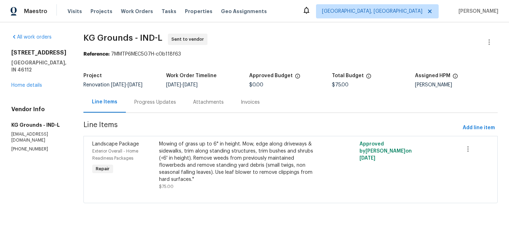
click at [28, 81] on div "27 Ashwood Cir Brownsburg, IN 46112 Home details" at bounding box center [38, 69] width 55 height 40
click at [28, 83] on link "Home details" at bounding box center [26, 85] width 31 height 5
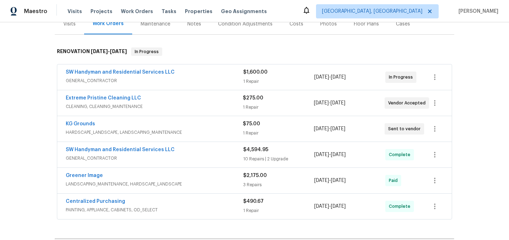
scroll to position [65, 0]
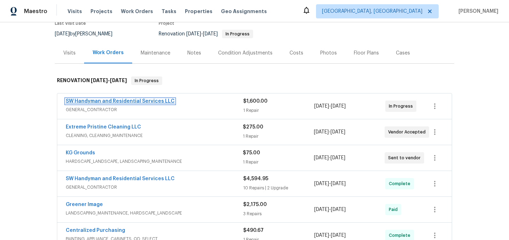
click at [127, 99] on link "SW Handyman and Residential Services LLC" at bounding box center [120, 101] width 109 height 5
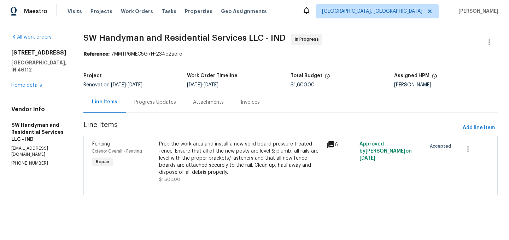
click at [159, 99] on div "Progress Updates" at bounding box center [155, 102] width 42 height 7
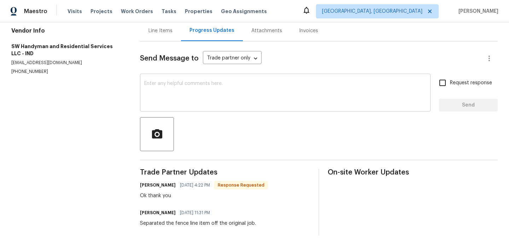
scroll to position [74, 0]
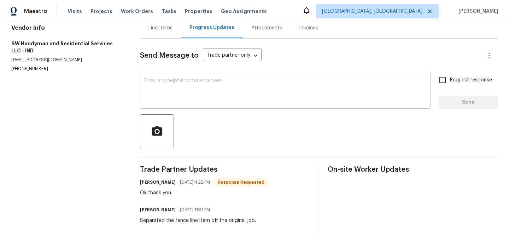
click at [186, 83] on textarea at bounding box center [285, 90] width 282 height 25
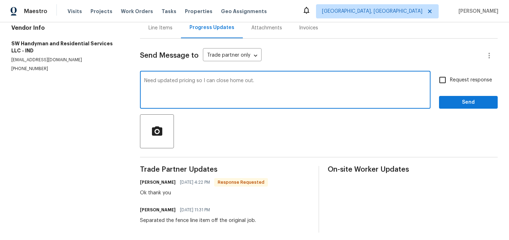
type textarea "Need updated pricing so I can close home out."
click at [456, 103] on span "Send" at bounding box center [468, 102] width 47 height 9
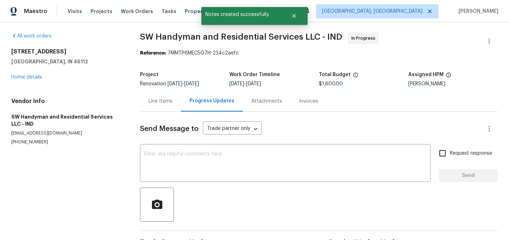
scroll to position [0, 0]
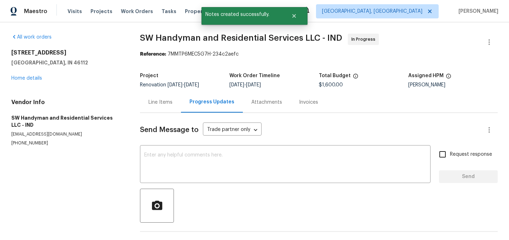
click at [163, 102] on div "Line Items" at bounding box center [160, 102] width 24 height 7
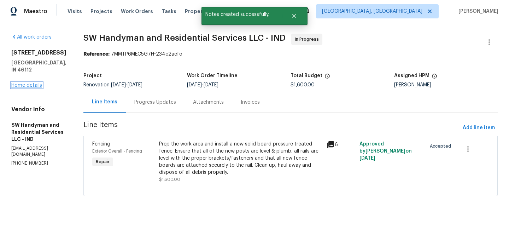
click at [19, 83] on link "Home details" at bounding box center [26, 85] width 31 height 5
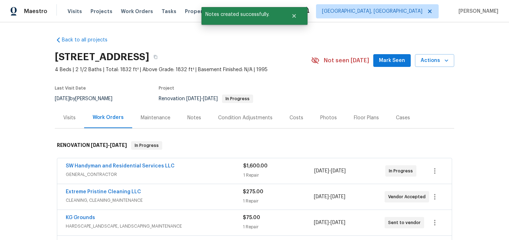
click at [110, 194] on span "Extreme Pristine Cleaning LLC" at bounding box center [103, 191] width 75 height 7
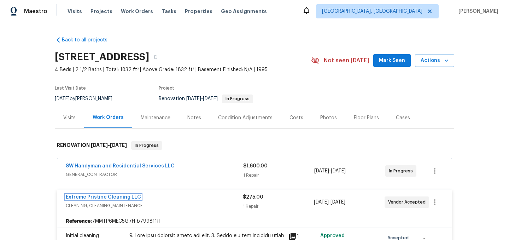
click at [112, 197] on link "Extreme Pristine Cleaning LLC" at bounding box center [103, 196] width 75 height 5
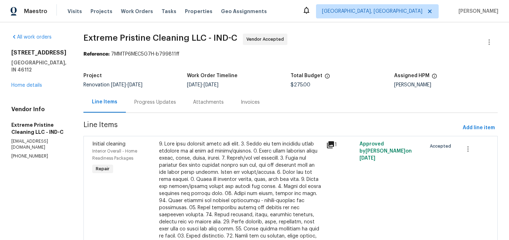
click at [139, 101] on div "Progress Updates" at bounding box center [155, 102] width 42 height 7
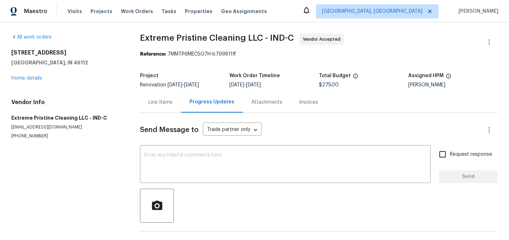
scroll to position [23, 0]
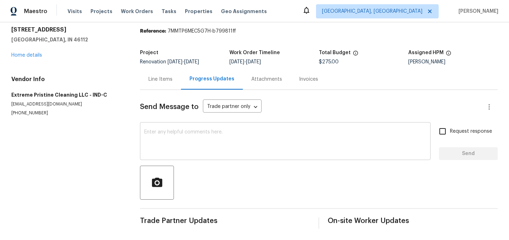
click at [198, 135] on textarea at bounding box center [285, 141] width 282 height 25
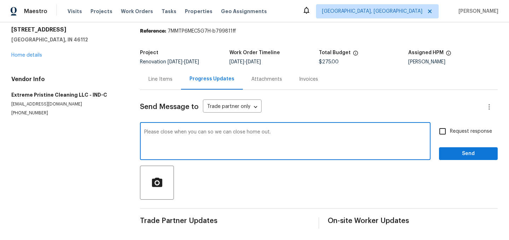
type textarea "Please close when you can so we can close home out."
click at [460, 155] on span "Send" at bounding box center [468, 153] width 47 height 9
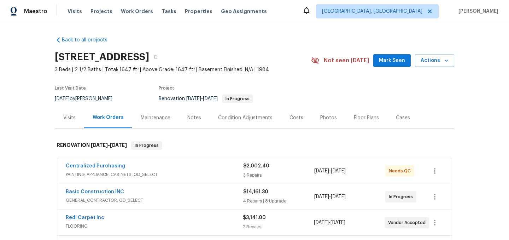
click at [189, 119] on div "Notes" at bounding box center [194, 117] width 14 height 7
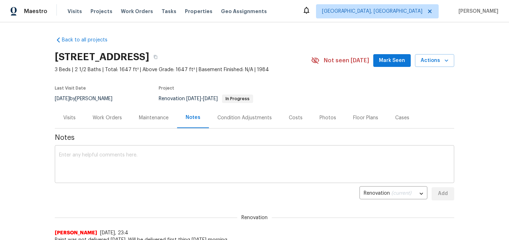
click at [150, 151] on div "x ​" at bounding box center [254, 165] width 399 height 36
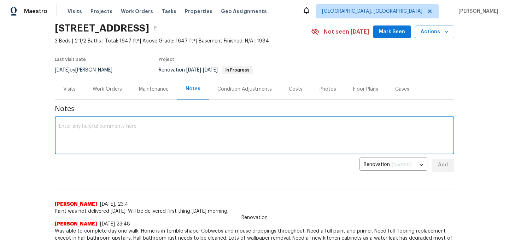
scroll to position [30, 0]
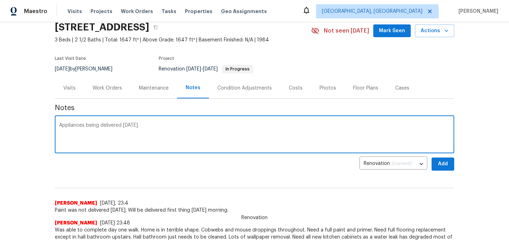
type textarea "Appliances being delivered [DATE]."
click at [439, 161] on span "Add" at bounding box center [442, 163] width 11 height 9
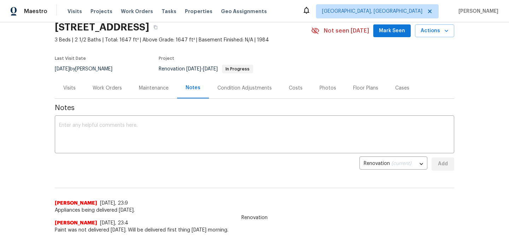
click at [111, 92] on div "Work Orders" at bounding box center [107, 87] width 46 height 21
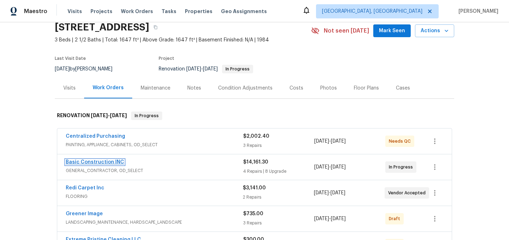
click at [106, 163] on link "Basic Construction INC" at bounding box center [95, 161] width 58 height 5
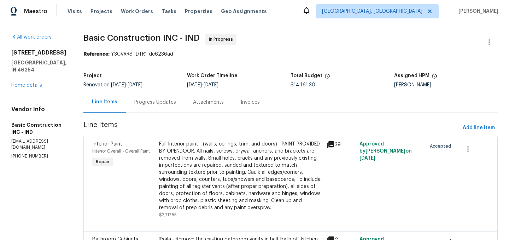
click at [139, 101] on div "Progress Updates" at bounding box center [155, 102] width 42 height 7
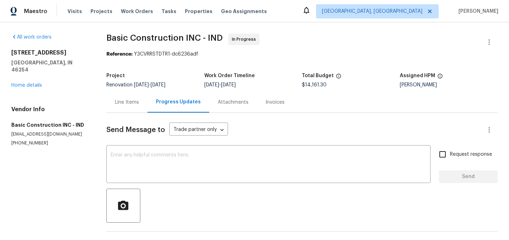
click at [132, 108] on div "Line Items" at bounding box center [126, 102] width 41 height 21
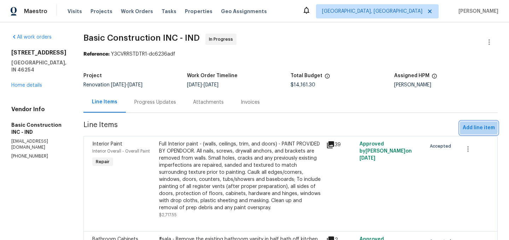
click at [478, 127] on span "Add line item" at bounding box center [479, 127] width 32 height 9
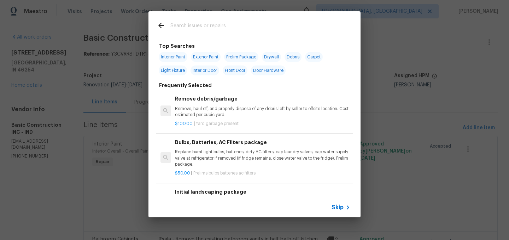
click at [200, 23] on input "text" at bounding box center [245, 26] width 150 height 11
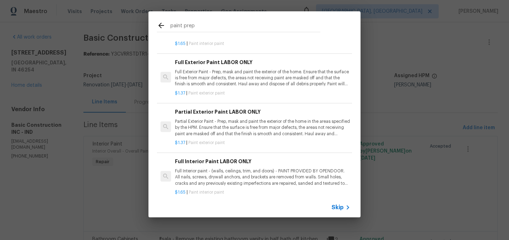
scroll to position [35, 0]
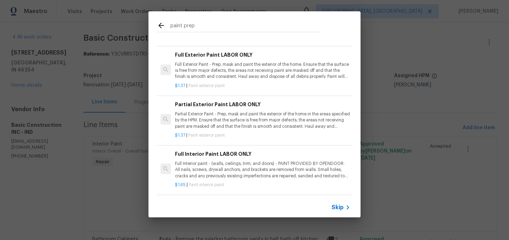
type input "paint prep"
click at [338, 205] on span "Skip" at bounding box center [338, 207] width 12 height 7
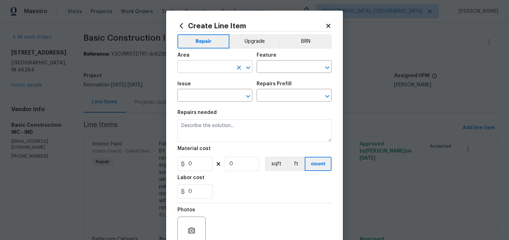
click at [203, 64] on input "text" at bounding box center [204, 67] width 55 height 11
click at [205, 97] on li "Interior Overall" at bounding box center [214, 95] width 75 height 12
type input "Interior Overall"
click at [275, 72] on input "text" at bounding box center [284, 67] width 55 height 11
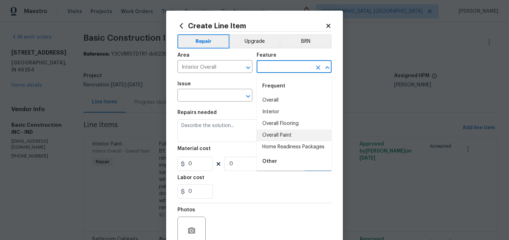
click at [279, 132] on li "Overall Paint" at bounding box center [294, 135] width 75 height 12
type input "Overall Paint"
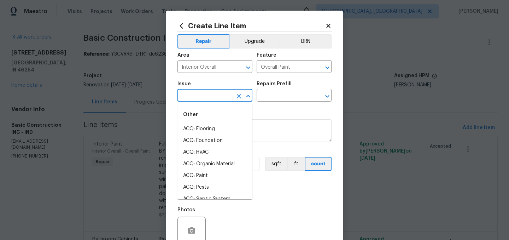
click at [194, 93] on input "text" at bounding box center [204, 95] width 55 height 11
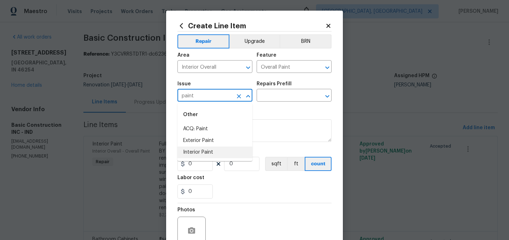
click at [200, 151] on li "Interior Paint" at bounding box center [214, 152] width 75 height 12
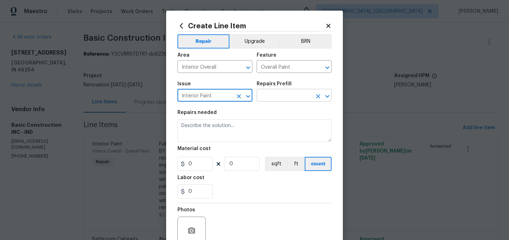
type input "Interior Paint"
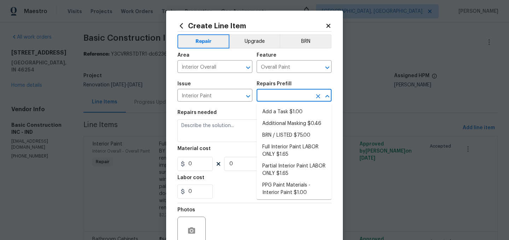
click at [279, 92] on input "text" at bounding box center [284, 95] width 55 height 11
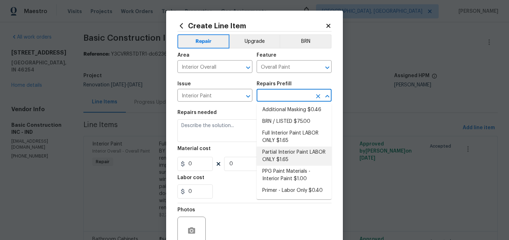
scroll to position [0, 0]
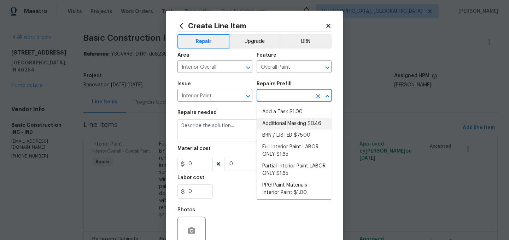
click at [292, 124] on li "Additional Masking $0.46" at bounding box center [294, 124] width 75 height 12
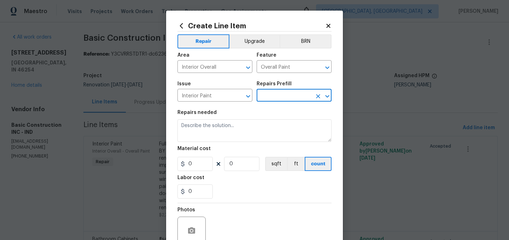
type input "Additional Masking $0.46"
type textarea "Additional masking/prep costs."
type input "0.46"
type input "1"
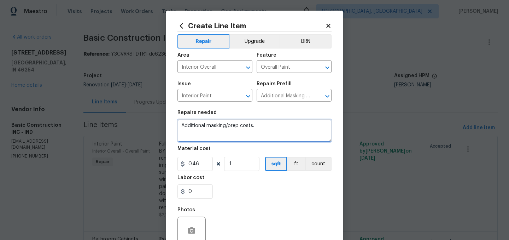
click at [259, 129] on textarea "Additional masking/prep costs." at bounding box center [254, 130] width 154 height 23
paste textarea "They were covered in cobwebs, fly and roach feces. They all had to be wiped dow…"
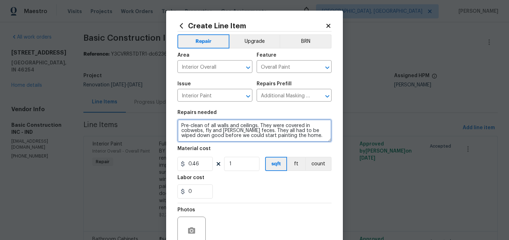
type textarea "Pre-clean of all walls and ceilings. They were covered in cobwebs, fly and roac…"
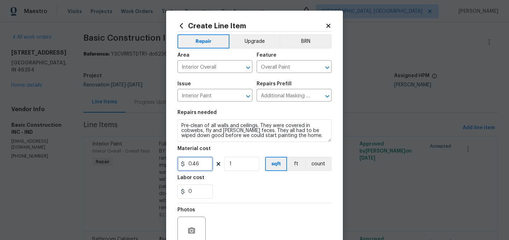
click at [199, 165] on input "0.46" at bounding box center [194, 164] width 35 height 14
type input "285"
click at [237, 187] on div "0" at bounding box center [254, 191] width 154 height 14
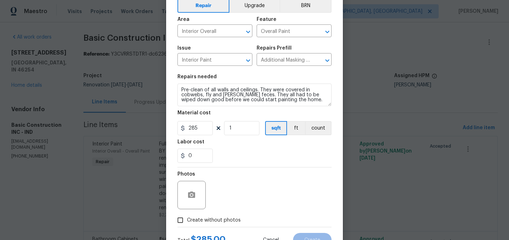
scroll to position [65, 0]
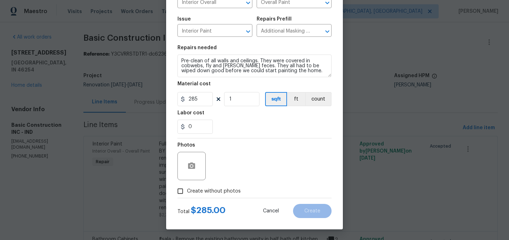
click at [221, 191] on span "Create without photos" at bounding box center [214, 190] width 54 height 7
click at [187, 191] on input "Create without photos" at bounding box center [180, 190] width 13 height 13
checkbox input "true"
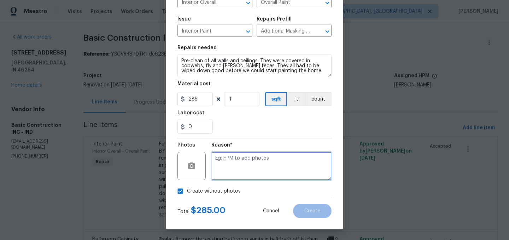
click at [235, 167] on textarea at bounding box center [271, 166] width 120 height 28
type textarea "."
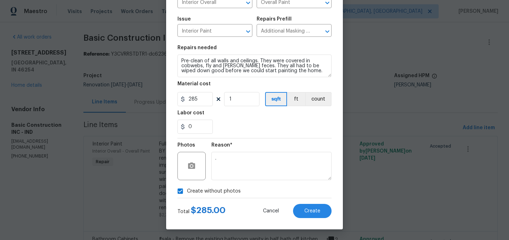
click at [213, 190] on span "Create without photos" at bounding box center [214, 190] width 54 height 7
click at [187, 190] on input "Create without photos" at bounding box center [180, 190] width 13 height 13
checkbox input "false"
click at [313, 213] on span "Create" at bounding box center [312, 210] width 16 height 5
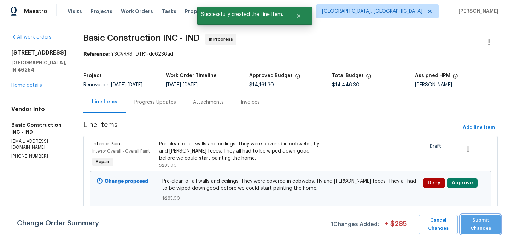
click at [478, 224] on span "Submit Changes" at bounding box center [480, 224] width 33 height 16
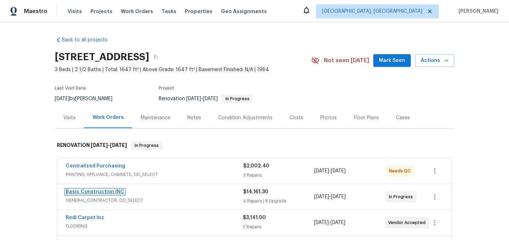
click at [106, 189] on link "Basic Construction INC" at bounding box center [95, 191] width 58 height 5
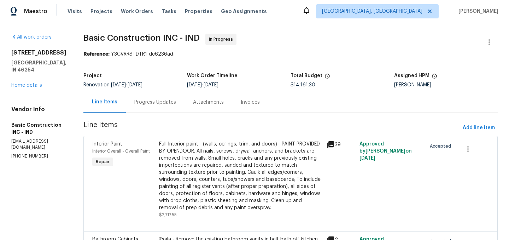
click at [150, 103] on div "Progress Updates" at bounding box center [155, 102] width 42 height 7
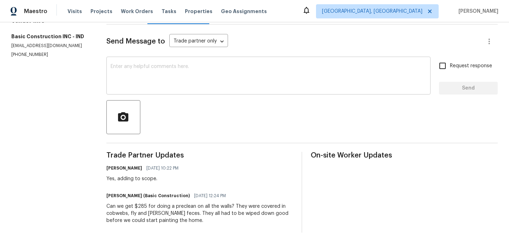
scroll to position [92, 0]
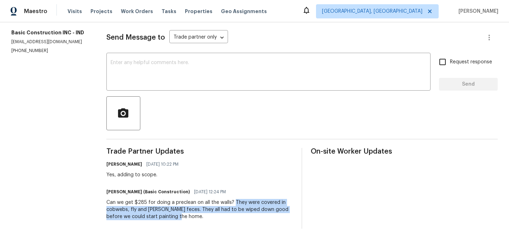
drag, startPoint x: 238, startPoint y: 201, endPoint x: 247, endPoint y: 216, distance: 17.6
click at [247, 216] on div "Can we get $285 for doing a preclean on all the walls? They were covered in cob…" at bounding box center [199, 209] width 187 height 21
copy div "They were covered in cobwebs, fly and roach feces. They all had to be wiped dow…"
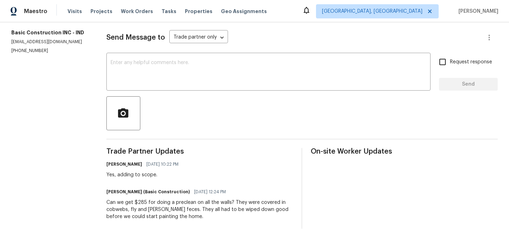
click at [252, 98] on div at bounding box center [301, 113] width 391 height 34
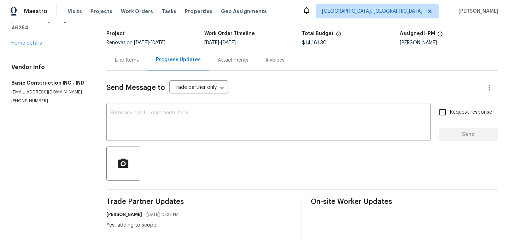
scroll to position [0, 0]
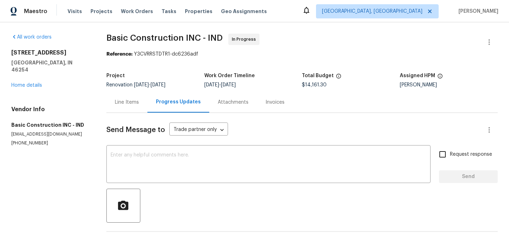
click at [120, 100] on div "Line Items" at bounding box center [127, 102] width 24 height 7
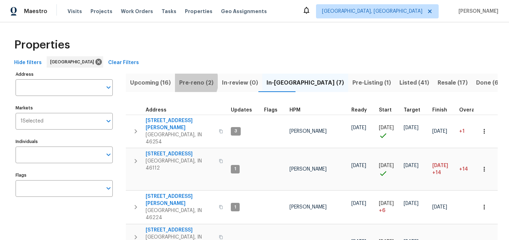
click at [188, 81] on span "Pre-reno (2)" at bounding box center [196, 83] width 34 height 10
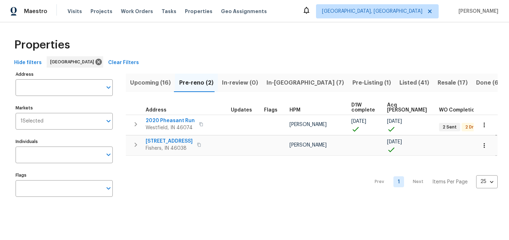
click at [150, 81] on span "Upcoming (16)" at bounding box center [150, 83] width 41 height 10
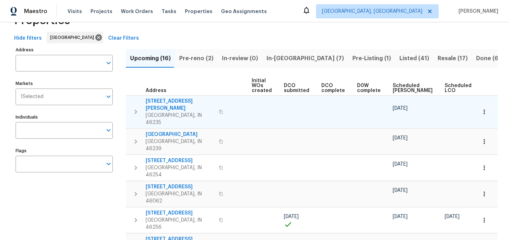
scroll to position [0, 78]
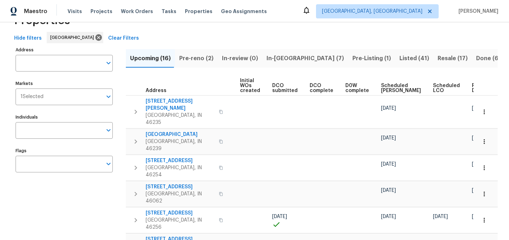
click at [472, 85] on span "Ready Date" at bounding box center [480, 88] width 16 height 10
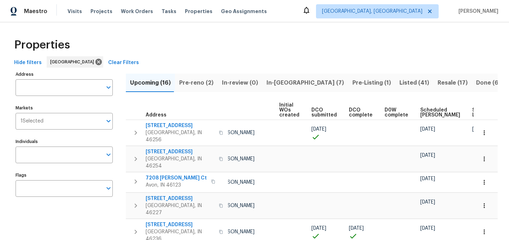
scroll to position [0, 86]
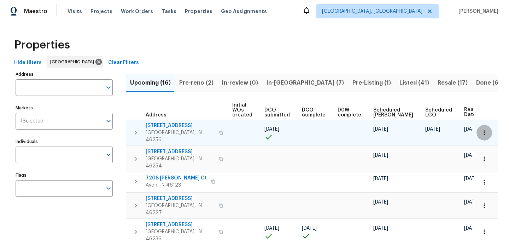
click at [484, 130] on icon "button" at bounding box center [484, 132] width 1 height 5
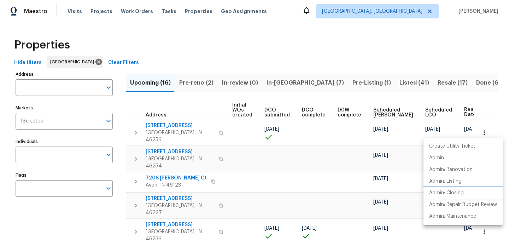
click at [459, 193] on p "Admin: Closing" at bounding box center [446, 192] width 35 height 7
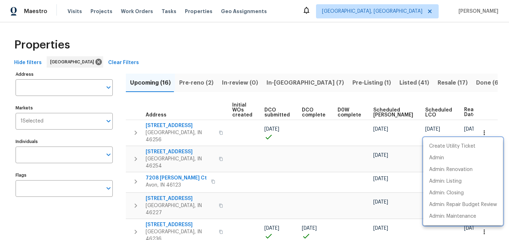
click at [247, 51] on div at bounding box center [254, 120] width 509 height 240
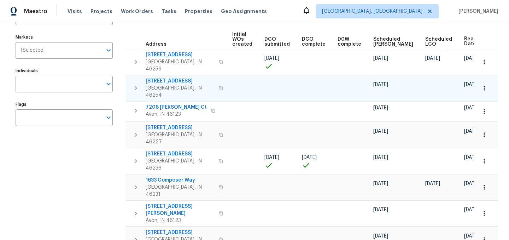
scroll to position [66, 0]
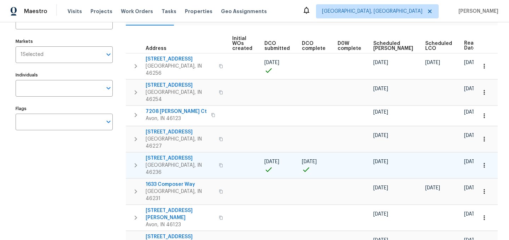
click at [487, 162] on icon "button" at bounding box center [484, 165] width 7 height 7
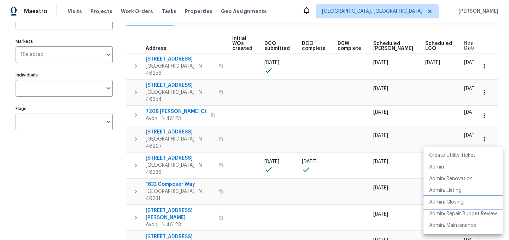
click at [457, 200] on p "Admin: Closing" at bounding box center [446, 201] width 35 height 7
click at [277, 109] on div at bounding box center [254, 120] width 509 height 240
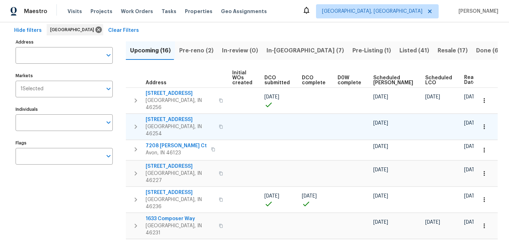
scroll to position [30, 0]
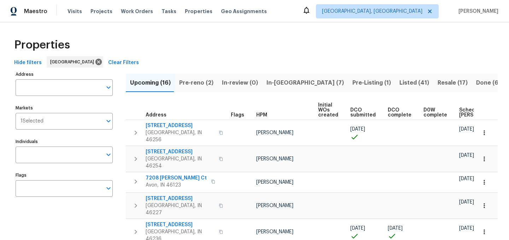
click at [244, 39] on div "Properties" at bounding box center [254, 45] width 486 height 23
click at [321, 45] on div "Properties" at bounding box center [254, 45] width 486 height 23
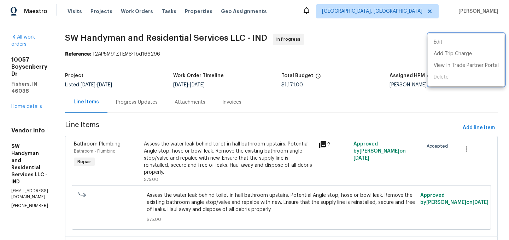
click at [130, 14] on div at bounding box center [254, 120] width 509 height 240
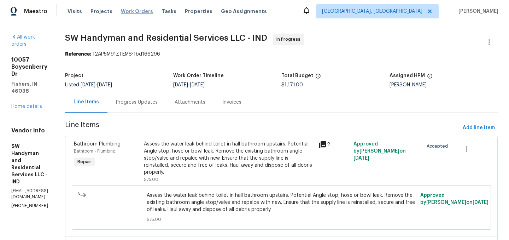
click at [130, 12] on span "Work Orders" at bounding box center [137, 11] width 32 height 7
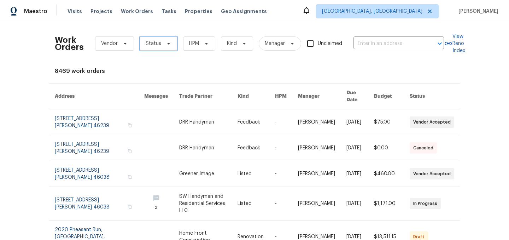
click at [153, 42] on span "Status" at bounding box center [154, 43] width 16 height 7
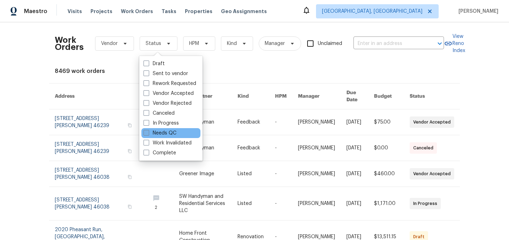
click at [166, 133] on label "Needs QC" at bounding box center [160, 132] width 33 height 7
click at [148, 133] on input "Needs QC" at bounding box center [146, 131] width 5 height 5
checkbox input "true"
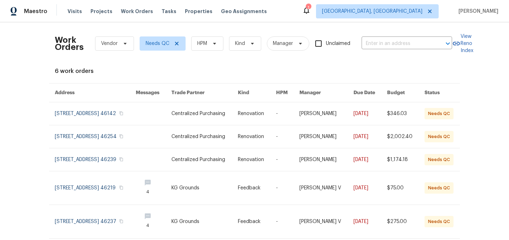
click at [311, 9] on div "1" at bounding box center [308, 7] width 5 height 7
click at [311, 10] on div "1" at bounding box center [308, 7] width 5 height 7
click at [311, 12] on icon at bounding box center [306, 10] width 8 height 8
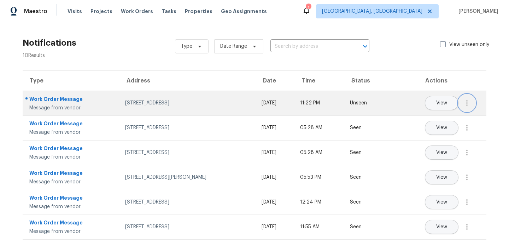
click at [466, 102] on icon "button" at bounding box center [467, 103] width 8 height 8
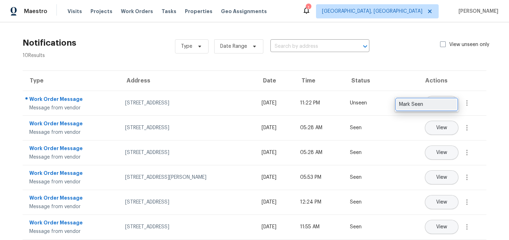
click at [435, 105] on div "Mark Seen" at bounding box center [426, 104] width 55 height 7
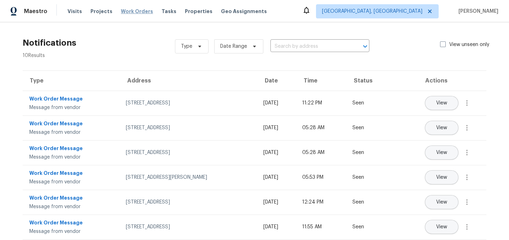
click at [131, 10] on span "Work Orders" at bounding box center [137, 11] width 32 height 7
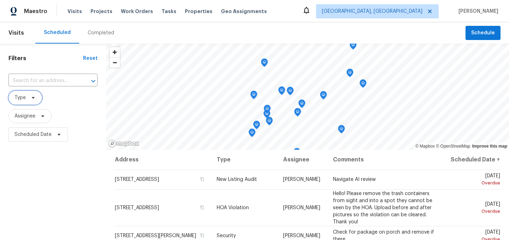
click at [27, 96] on span "Type" at bounding box center [25, 97] width 34 height 14
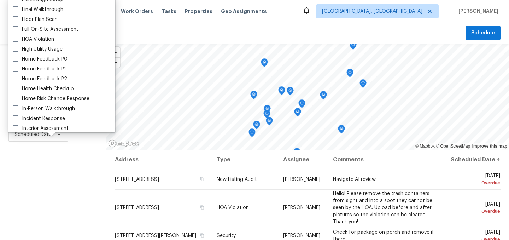
scroll to position [169, 0]
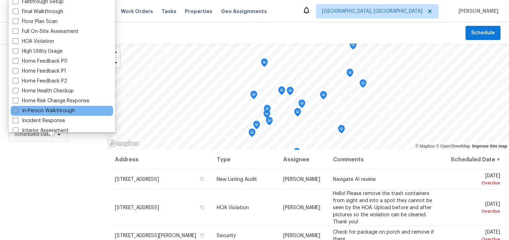
click at [44, 112] on label "In-Person Walkthrough" at bounding box center [44, 110] width 62 height 7
click at [17, 112] on input "In-Person Walkthrough" at bounding box center [15, 109] width 5 height 5
checkbox input "true"
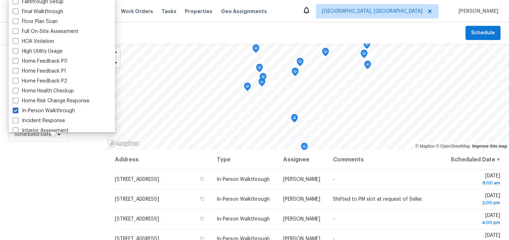
click at [45, 163] on div "Filters Reset ​ In-Person Walkthrough Assignee Scheduled Date" at bounding box center [53, 192] width 106 height 298
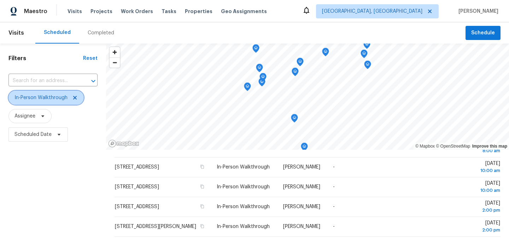
click at [76, 97] on icon at bounding box center [75, 98] width 6 height 6
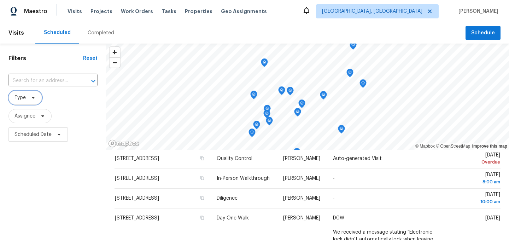
click at [31, 97] on icon at bounding box center [33, 98] width 6 height 6
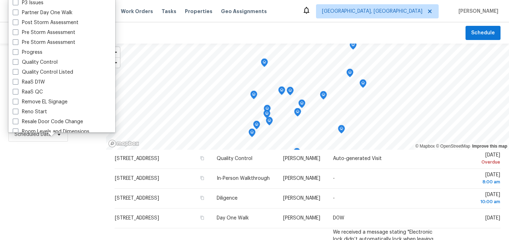
scroll to position [444, 0]
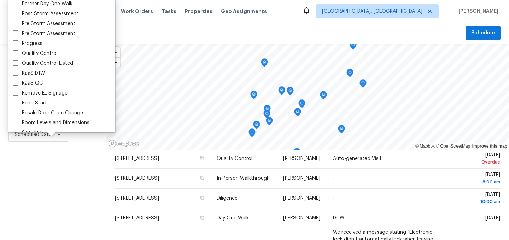
click at [53, 160] on div "Filters Reset ​ Type Assignee Scheduled Date" at bounding box center [53, 192] width 106 height 298
